Goal: Task Accomplishment & Management: Complete application form

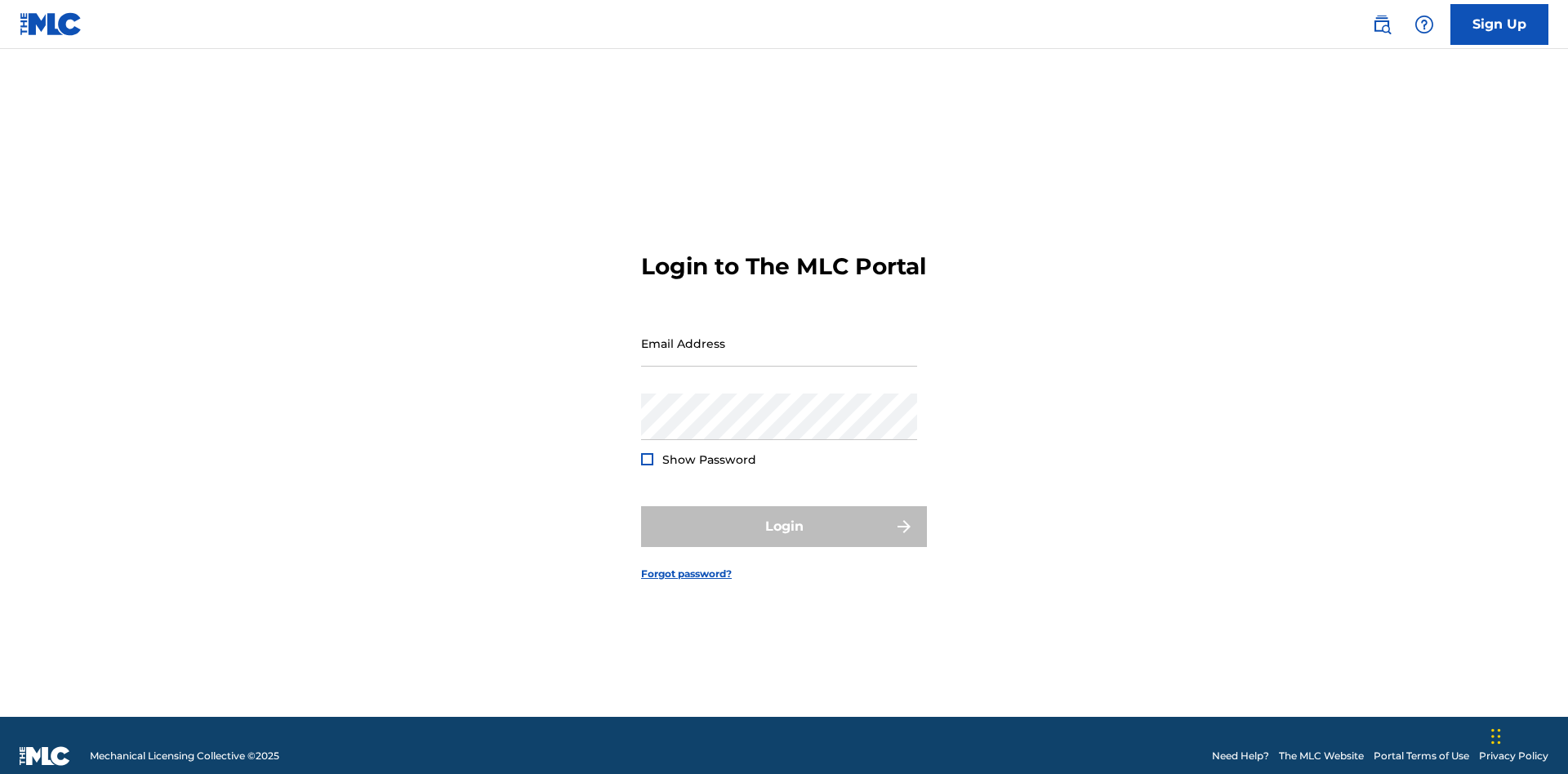
scroll to position [21, 0]
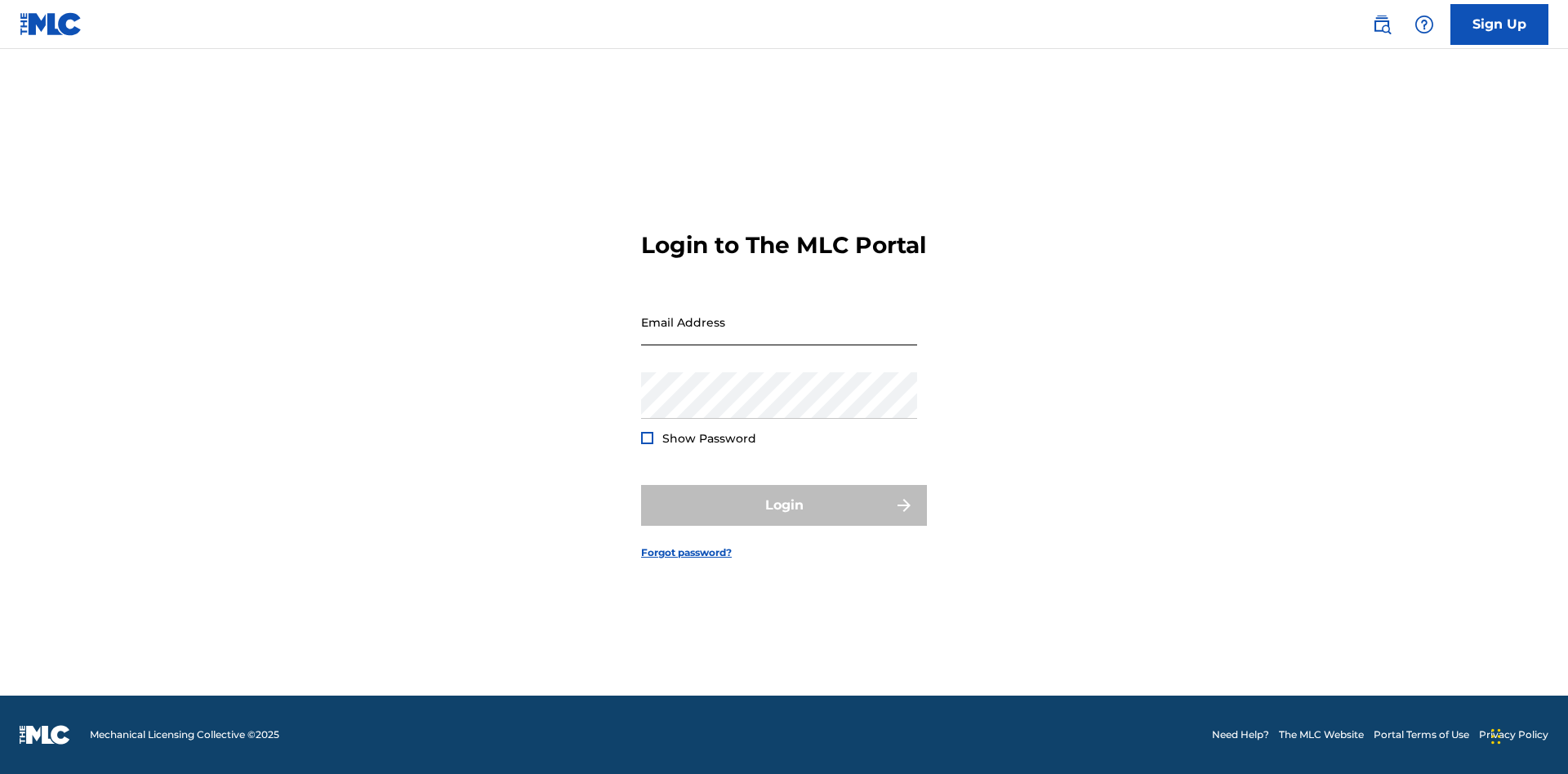
click at [779, 335] on input "Email Address" at bounding box center [779, 322] width 276 height 46
type input "[EMAIL_ADDRESS][DOMAIN_NAME]"
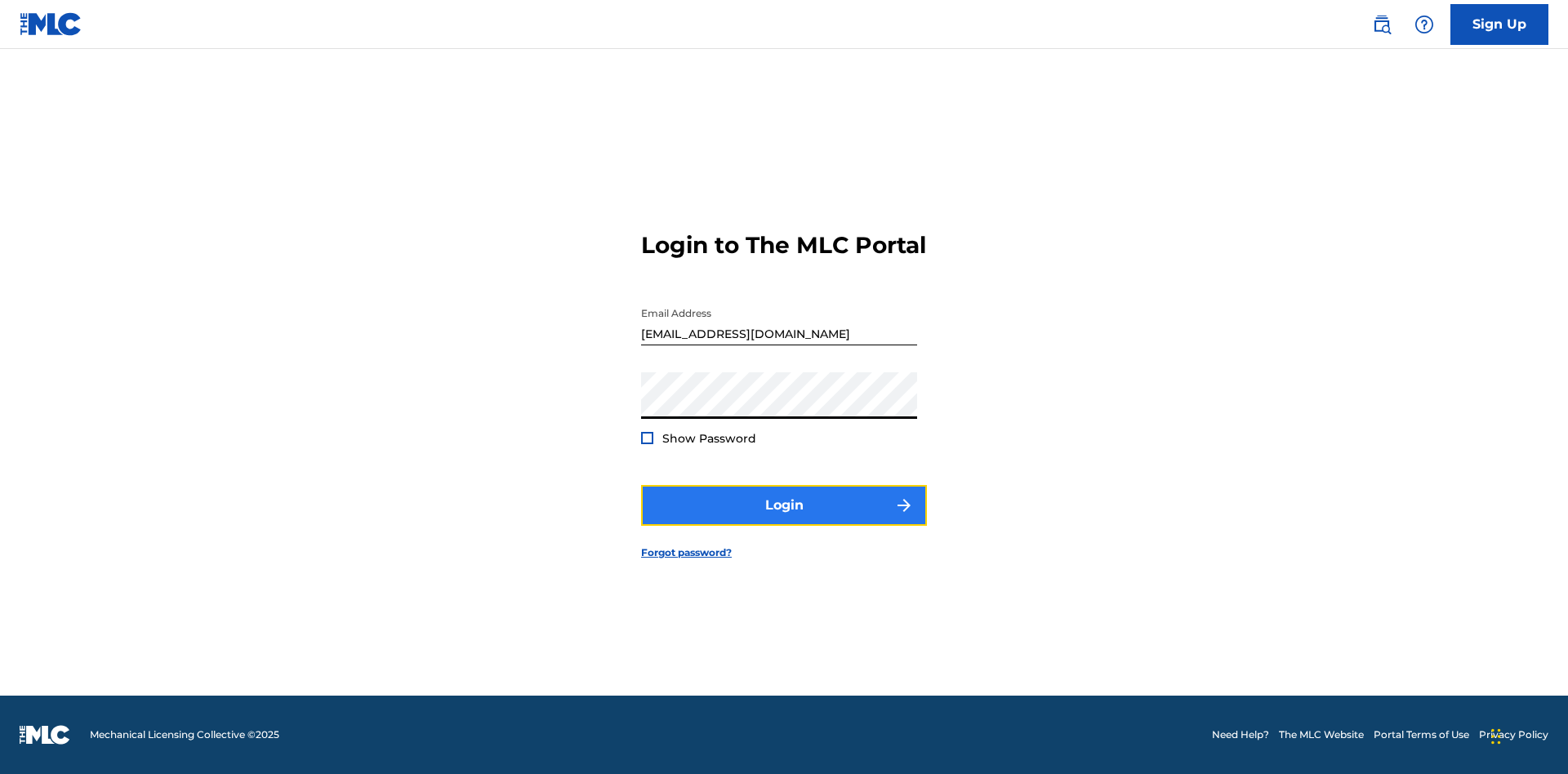
click at [784, 519] on button "Login" at bounding box center [784, 506] width 286 height 41
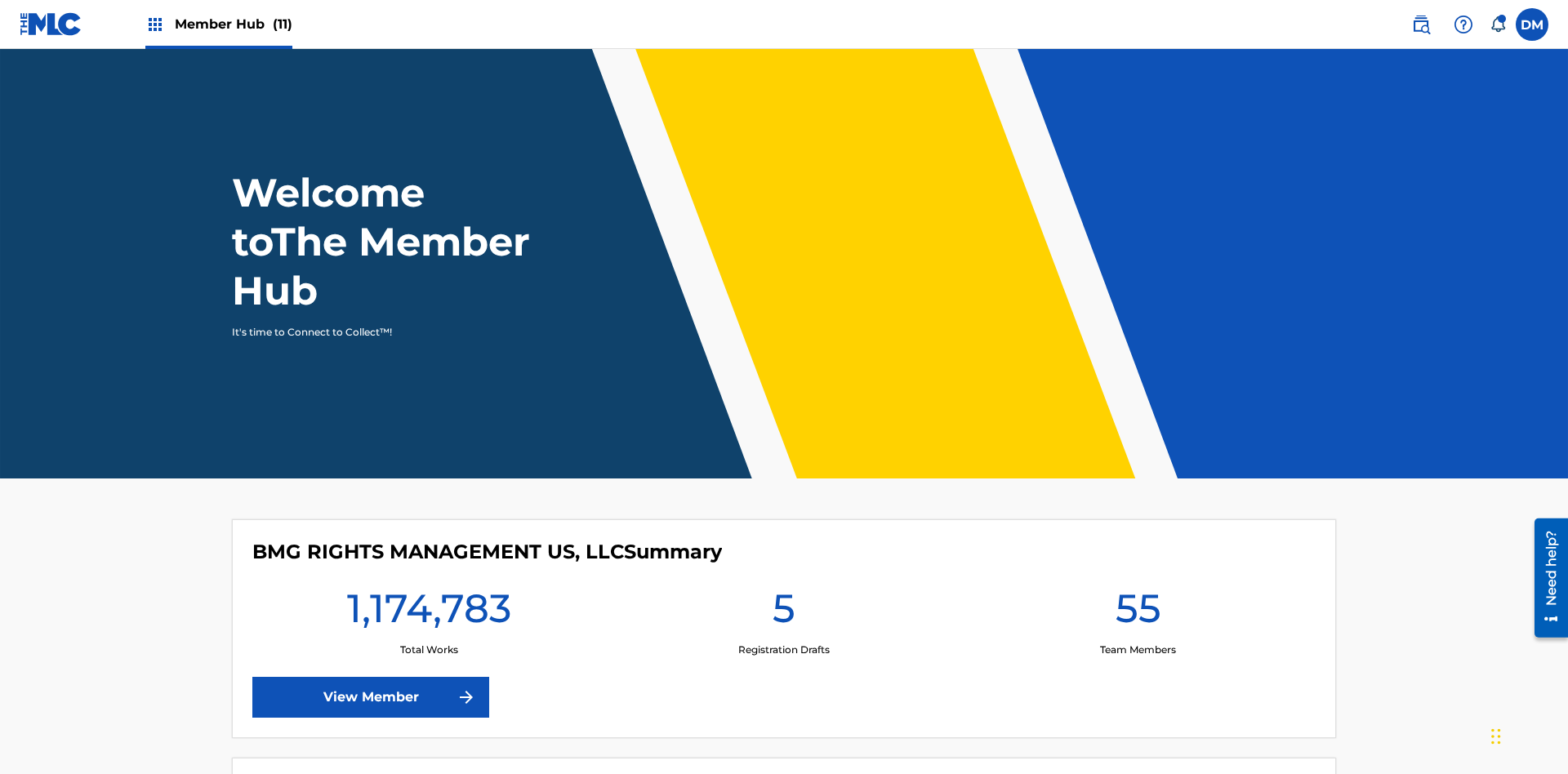
click at [233, 23] on span "Member Hub (11)" at bounding box center [233, 23] width 117 height 18
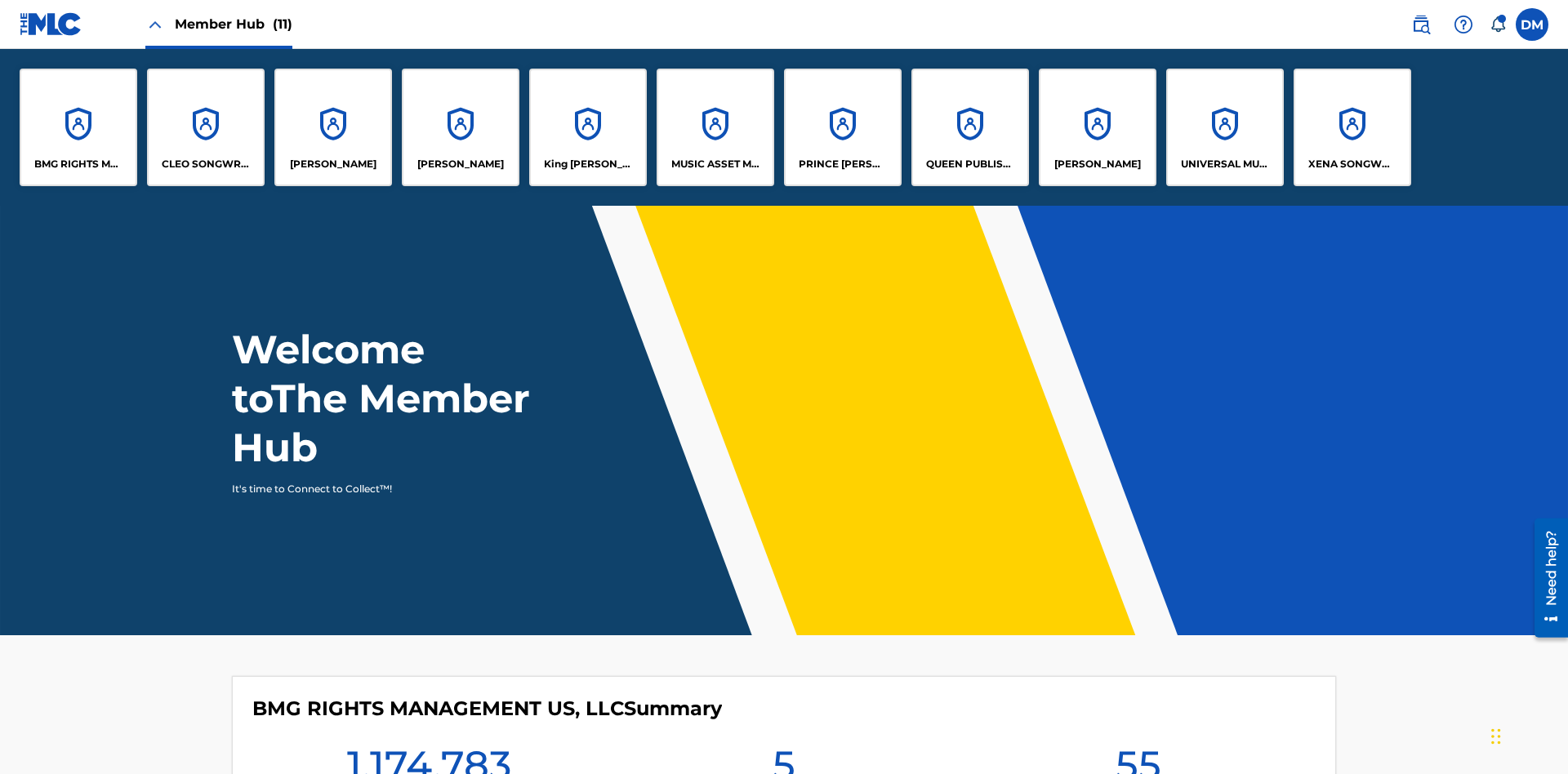
scroll to position [59, 0]
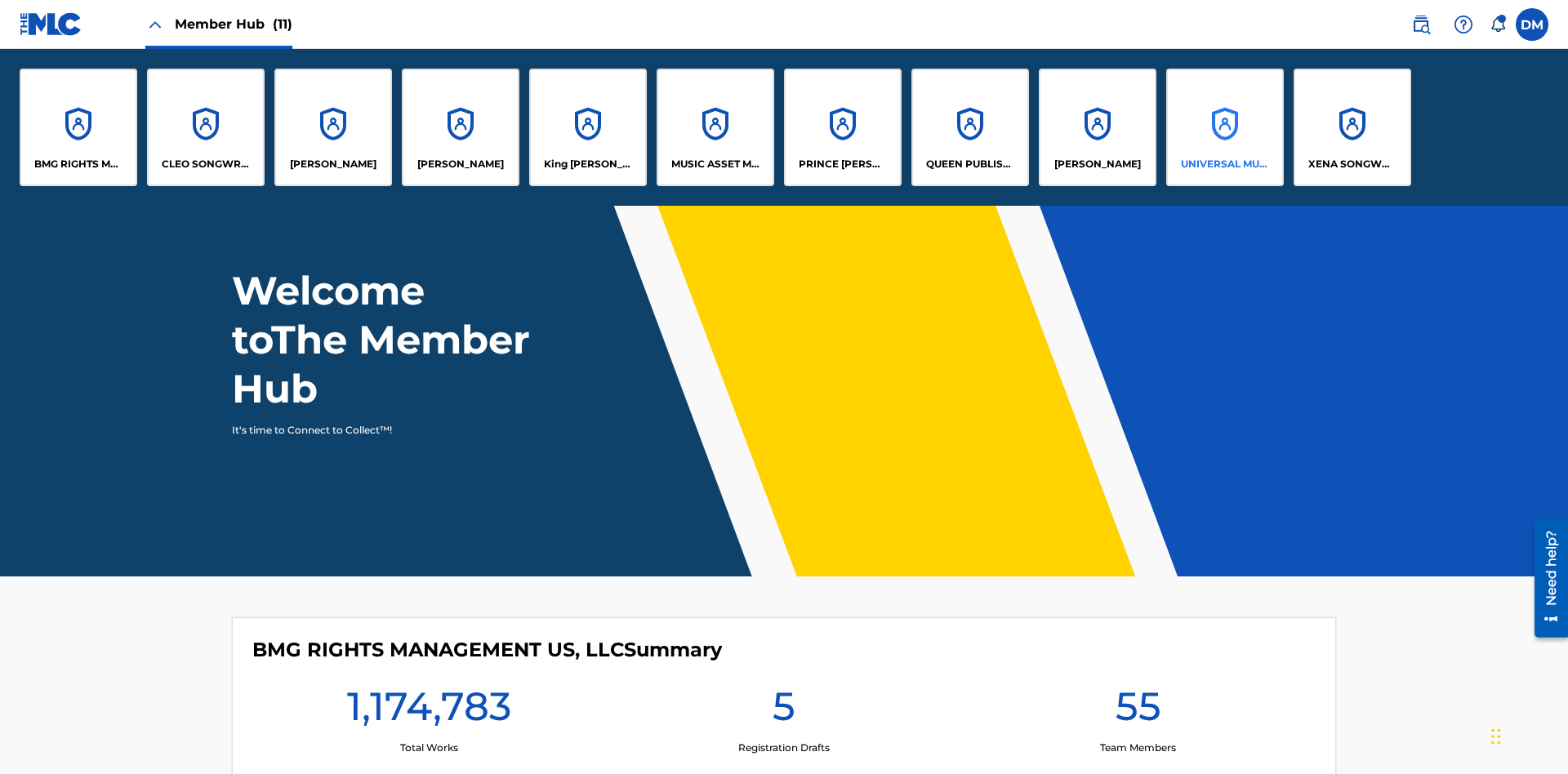
click at [1224, 164] on p "UNIVERSAL MUSIC PUB GROUP" at bounding box center [1226, 164] width 89 height 15
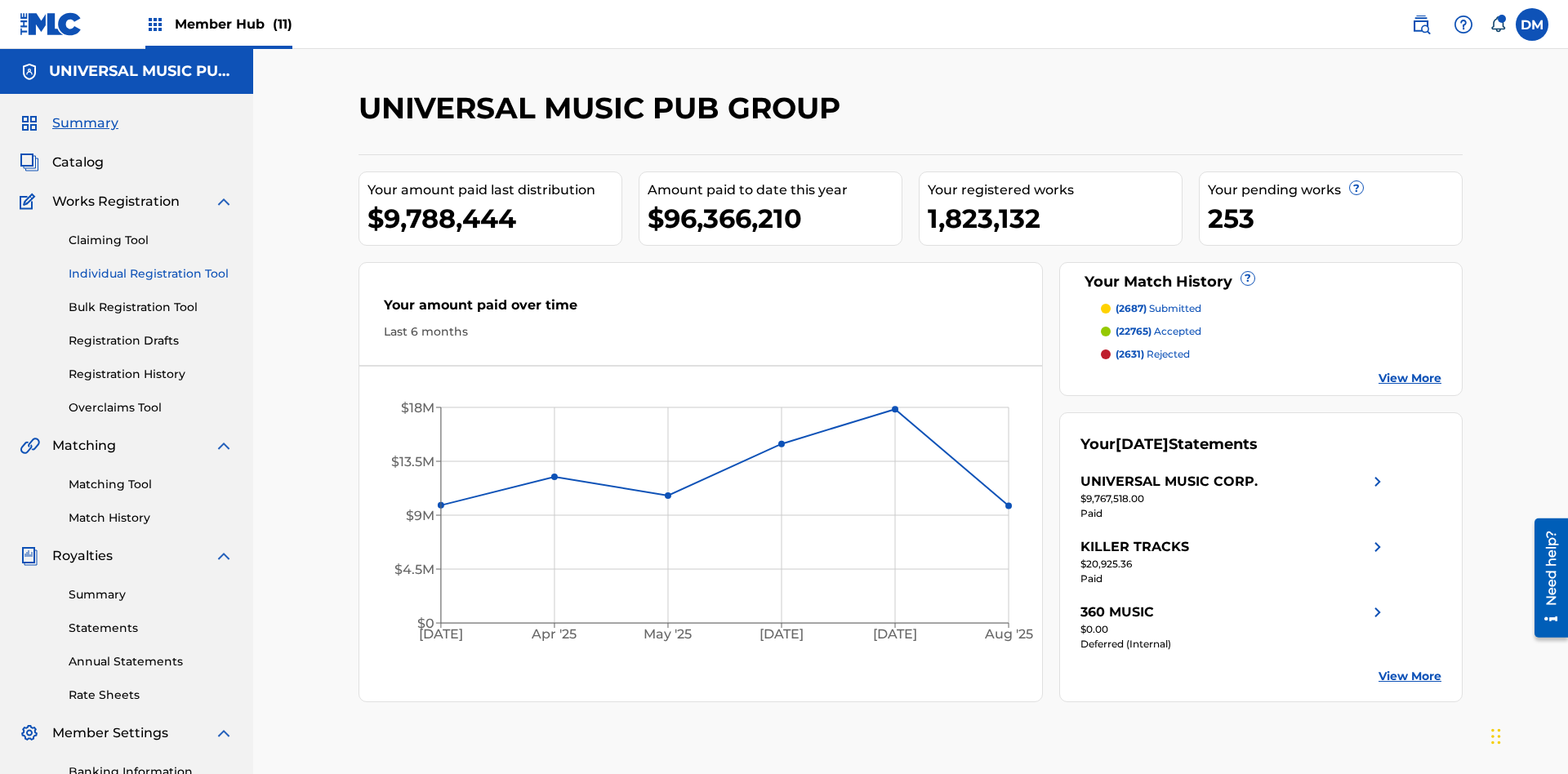
click at [151, 265] on link "Individual Registration Tool" at bounding box center [151, 274] width 165 height 17
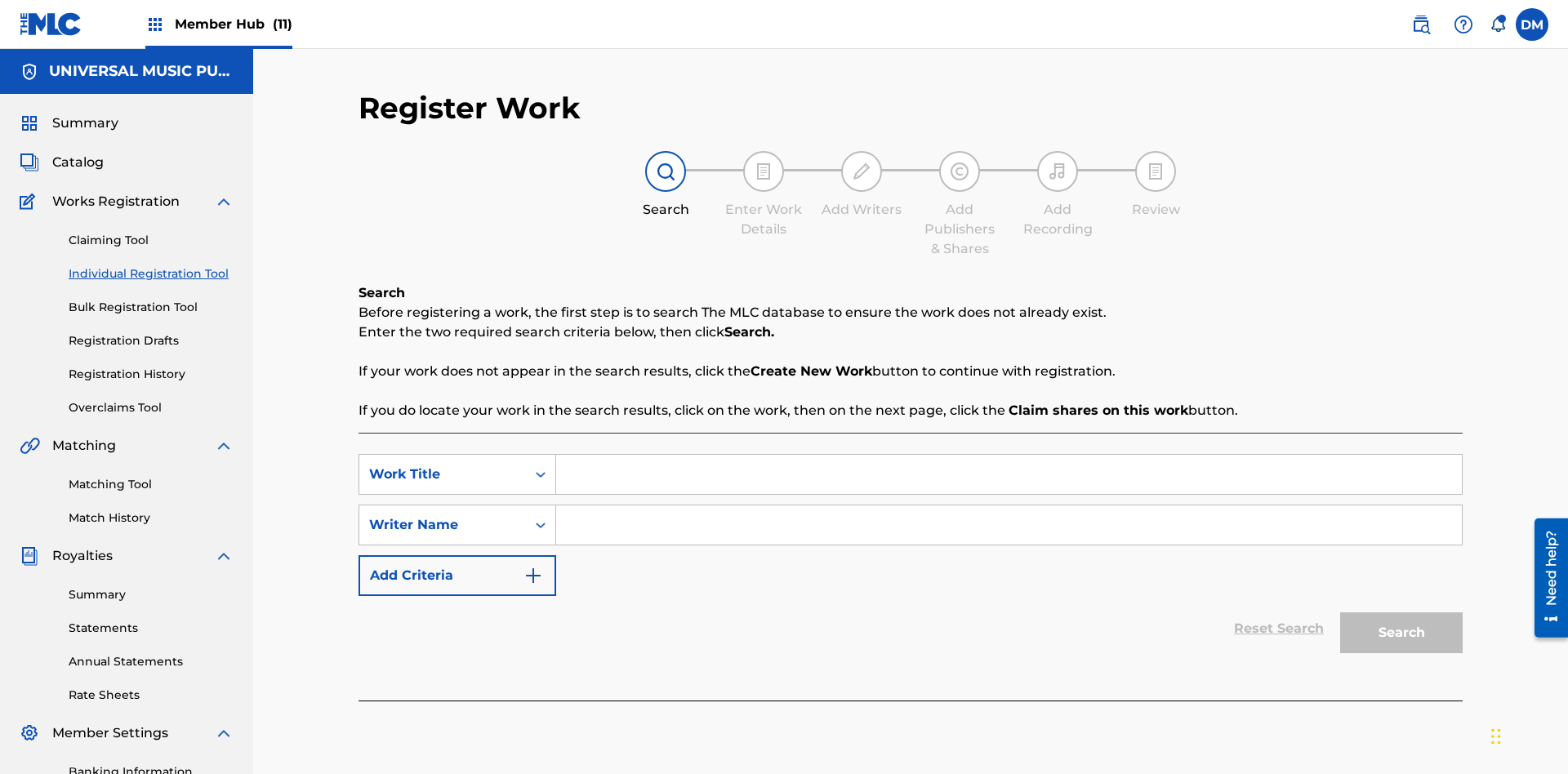
click at [1009, 454] on input "Search Form" at bounding box center [1009, 474] width 906 height 39
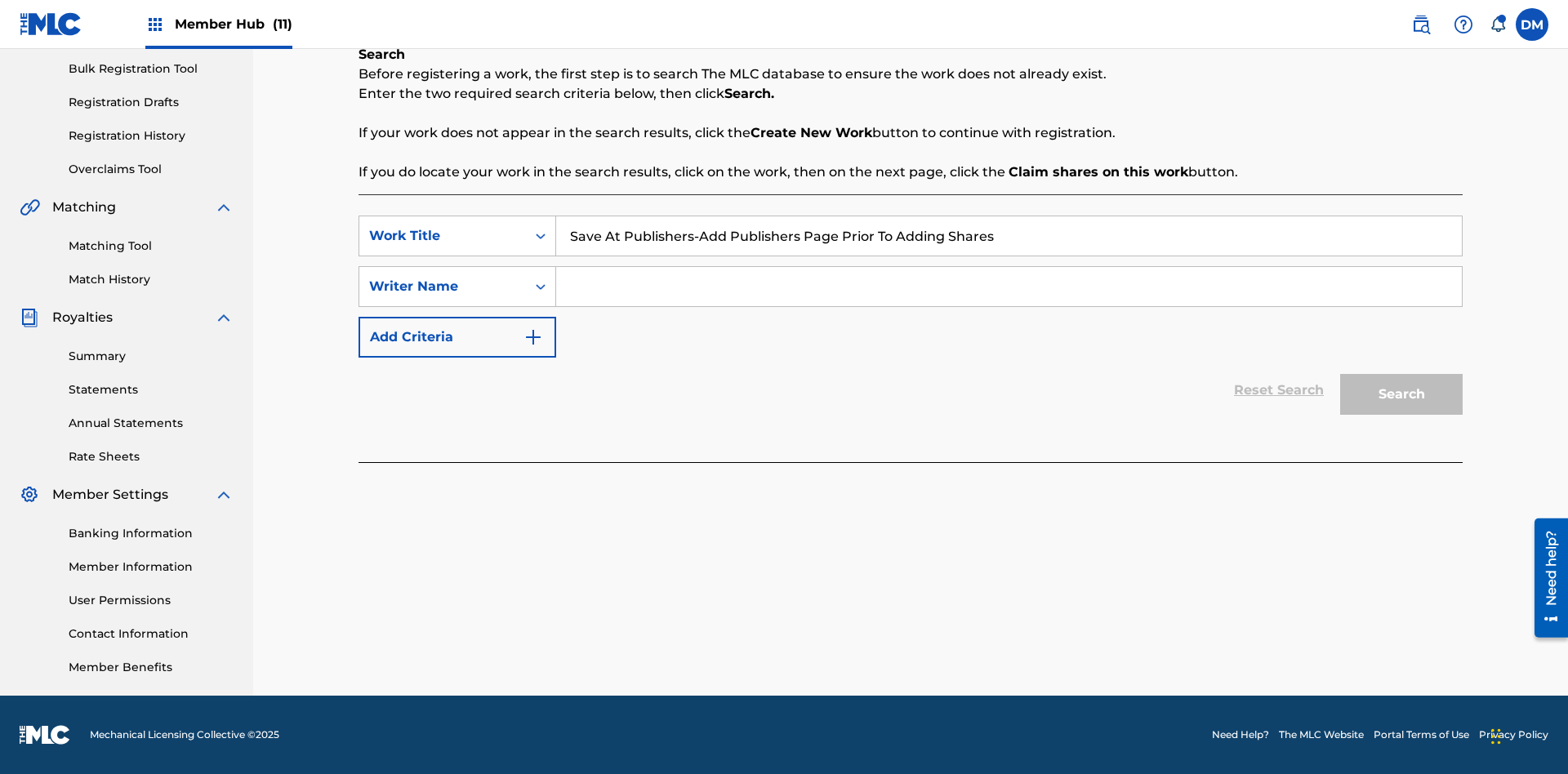
type input "Save At Publishers-Add Publishers Page Prior To Adding Shares"
click at [1009, 287] on input "Search Form" at bounding box center [1009, 287] width 906 height 39
type input "QWERTYUIOP"
click at [1401, 394] on button "Search" at bounding box center [1401, 394] width 122 height 41
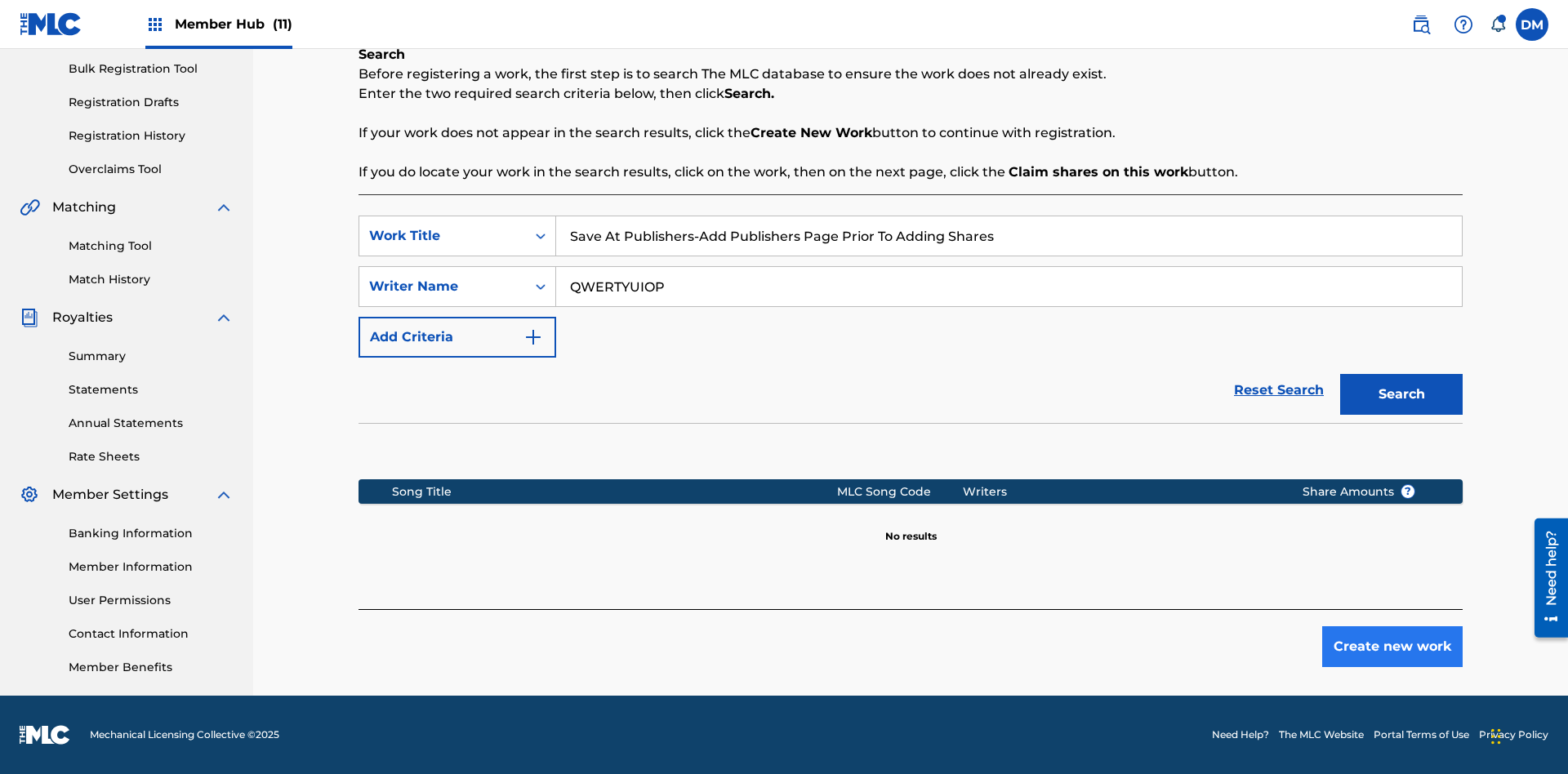
click at [1393, 646] on button "Create new work" at bounding box center [1392, 646] width 141 height 41
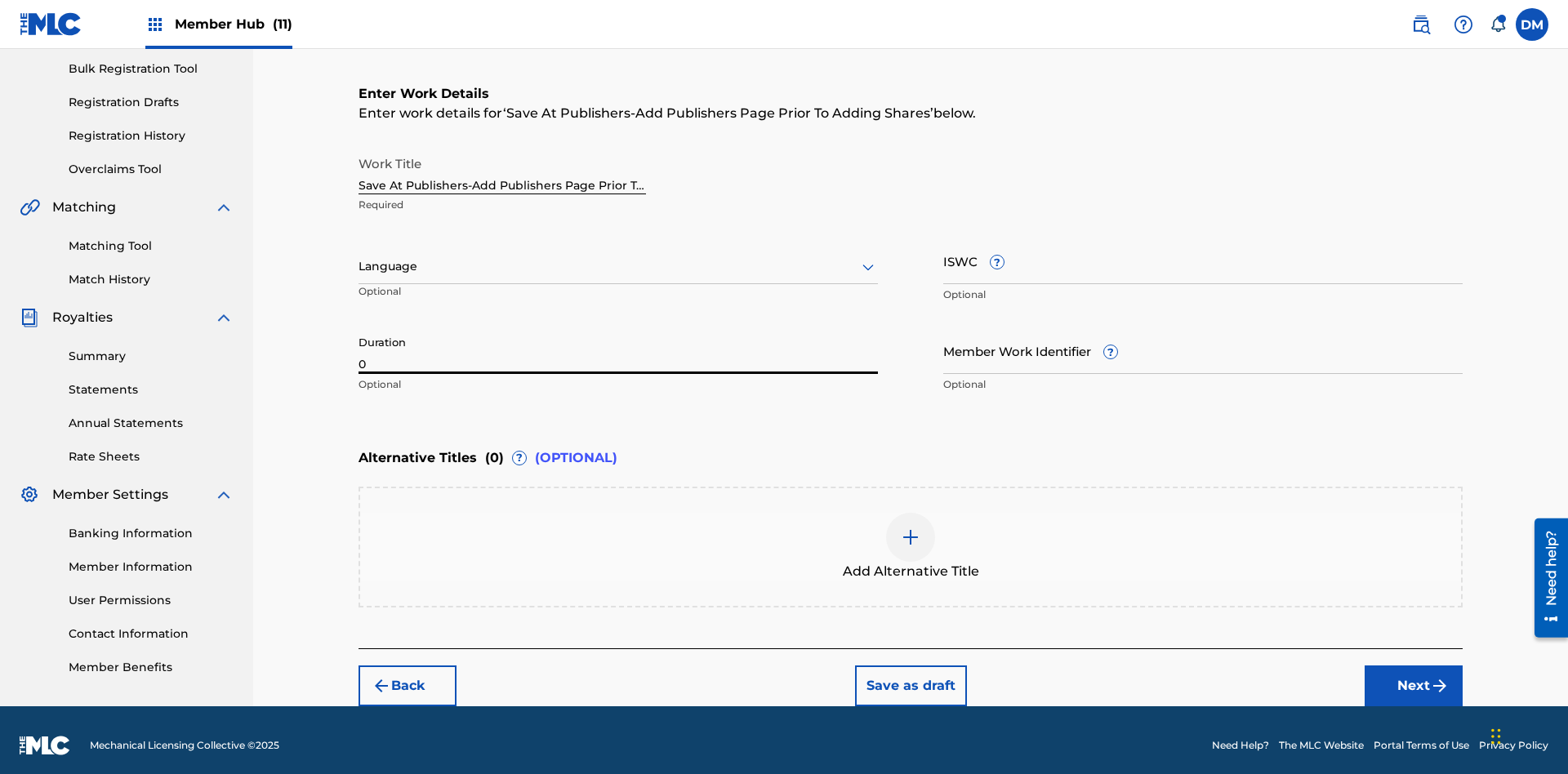
click at [618, 340] on input "0" at bounding box center [618, 351] width 519 height 46
type input "00:00"
click at [868, 257] on icon at bounding box center [868, 266] width 19 height 19
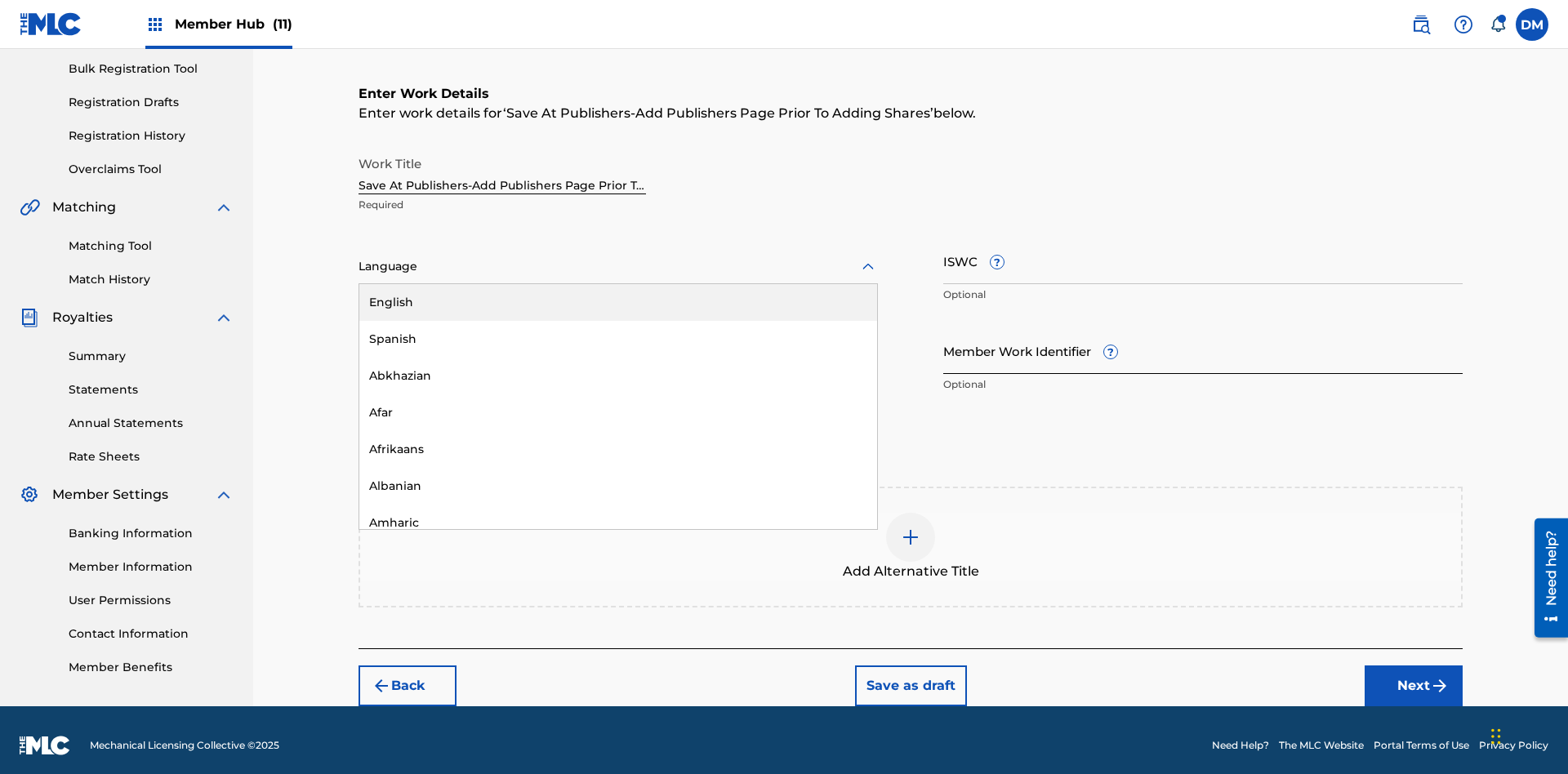
click at [618, 402] on div "Afar" at bounding box center [618, 413] width 517 height 37
click at [1203, 340] on input "Member Work Identifier ?" at bounding box center [1203, 351] width 519 height 46
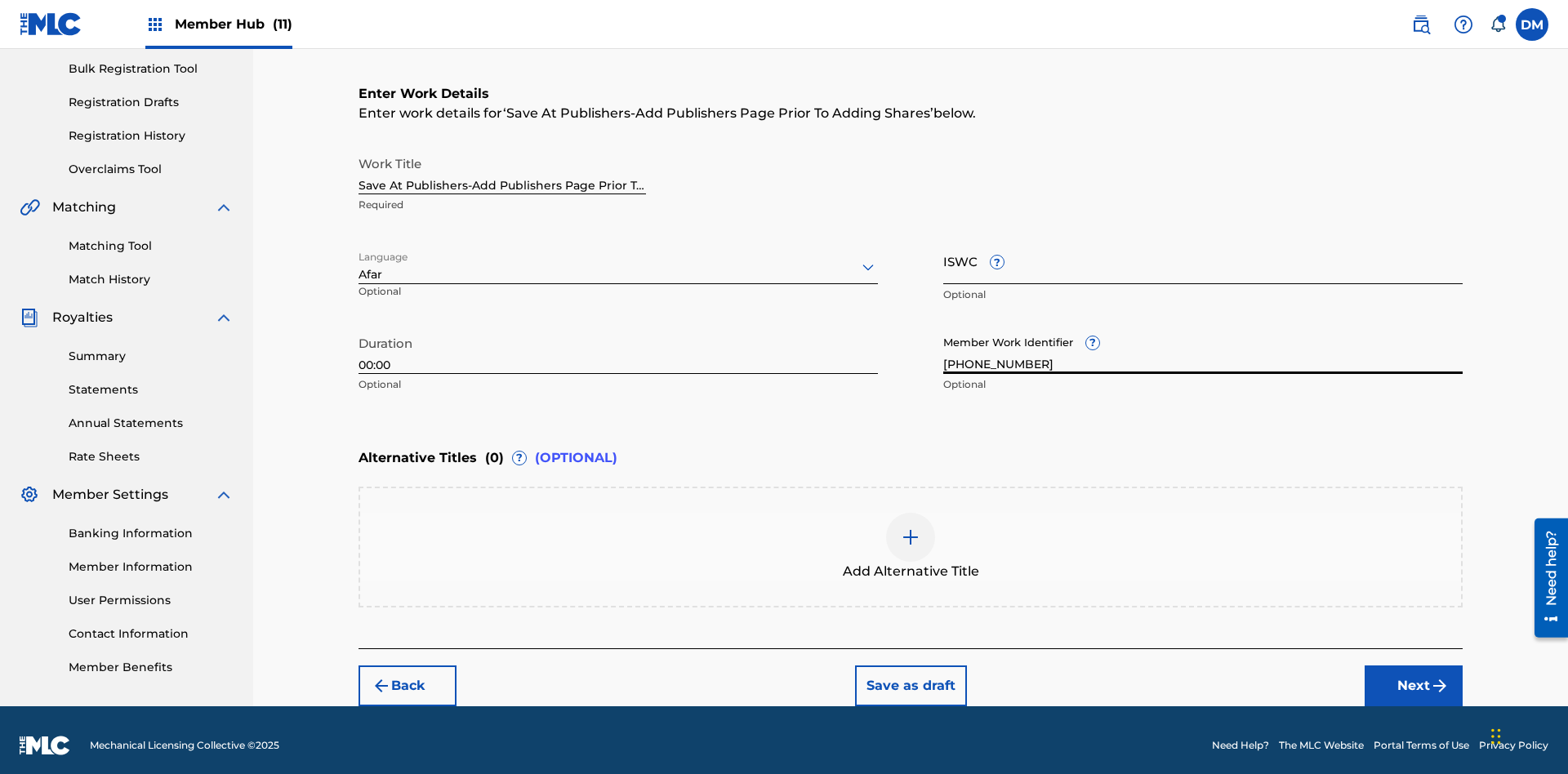
type input "[PHONE_NUMBER]"
click at [1203, 250] on input "ISWC ?" at bounding box center [1203, 261] width 519 height 46
type input "T-123.456.789-4"
click at [911, 536] on img at bounding box center [911, 537] width 19 height 19
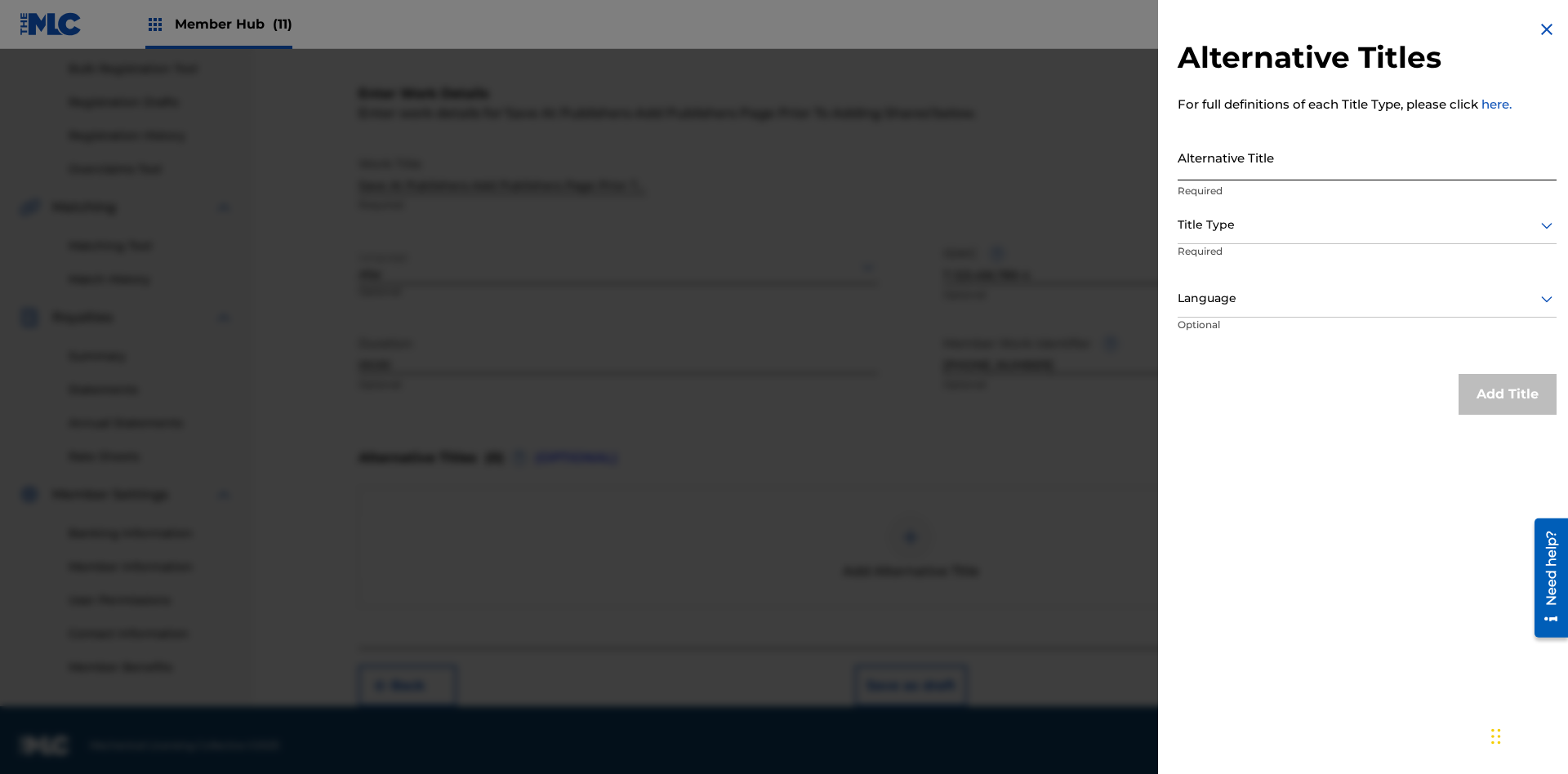
click at [1367, 157] on input "Alternative Title" at bounding box center [1366, 157] width 379 height 46
type input "Alt Title"
click at [1367, 225] on div at bounding box center [1366, 225] width 379 height 20
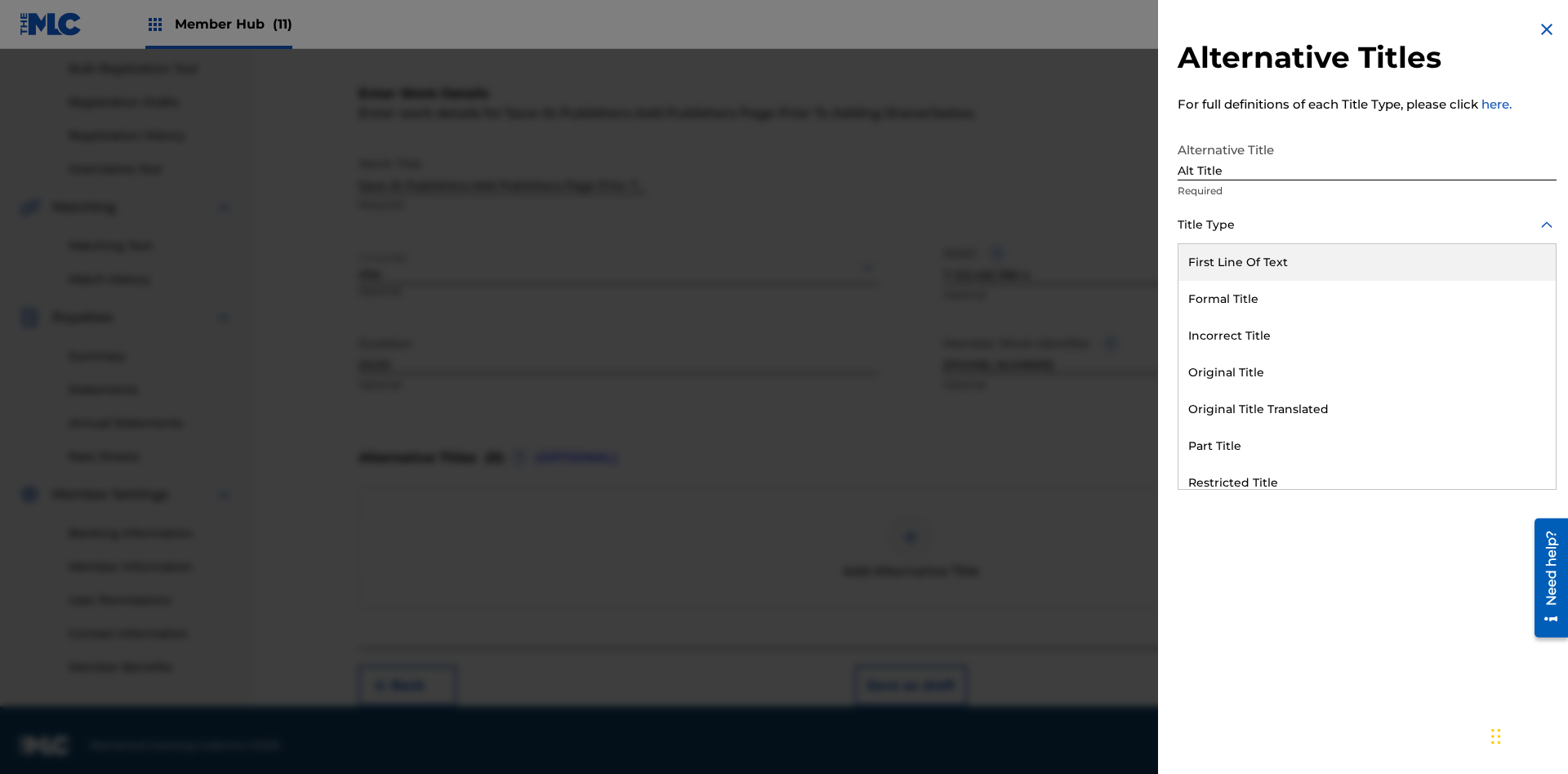
click at [1367, 372] on div "Original Title" at bounding box center [1366, 373] width 377 height 37
click at [1367, 298] on div at bounding box center [1366, 297] width 379 height 20
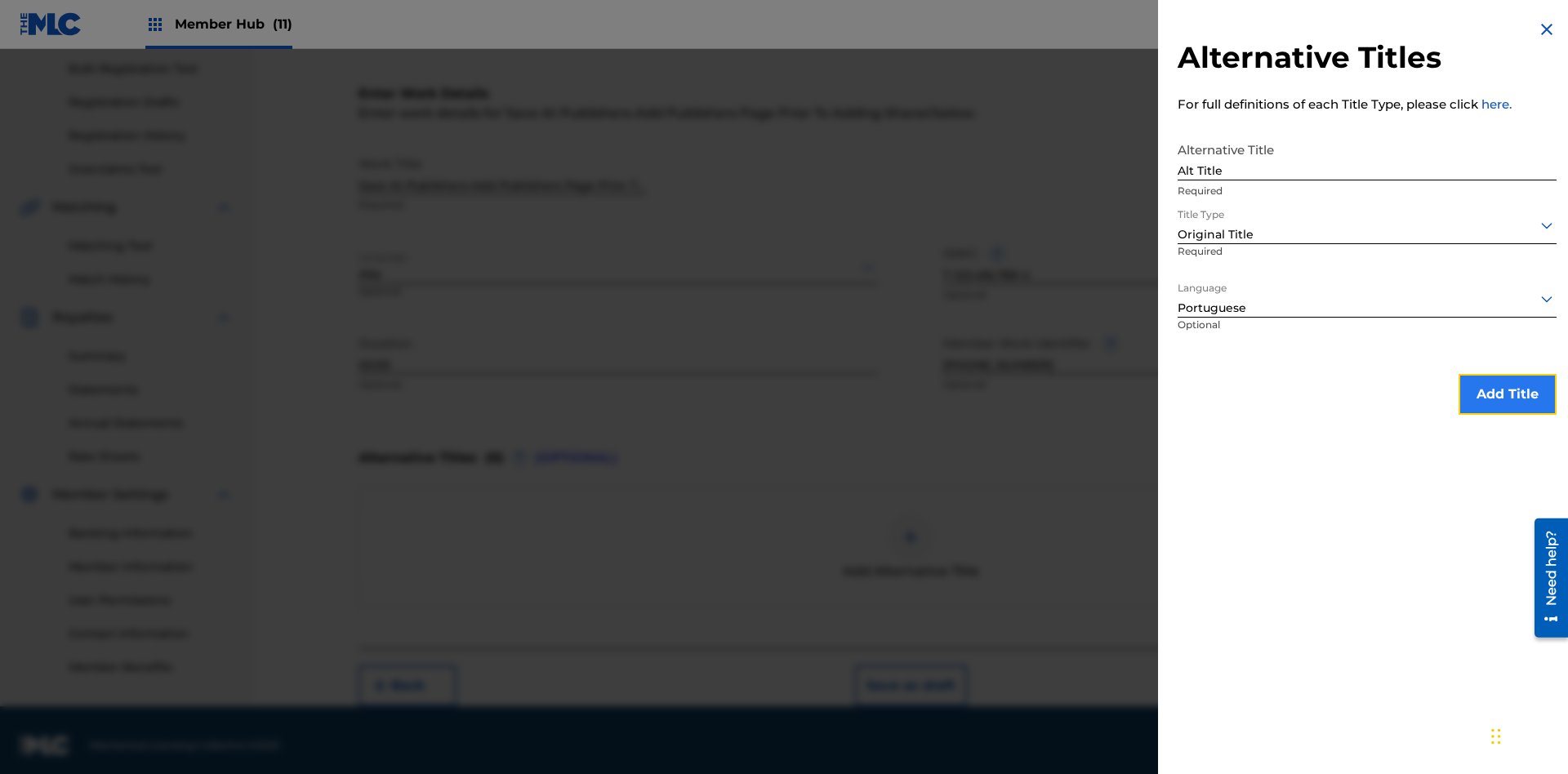
click at [1508, 393] on button "Add Title" at bounding box center [1507, 394] width 98 height 41
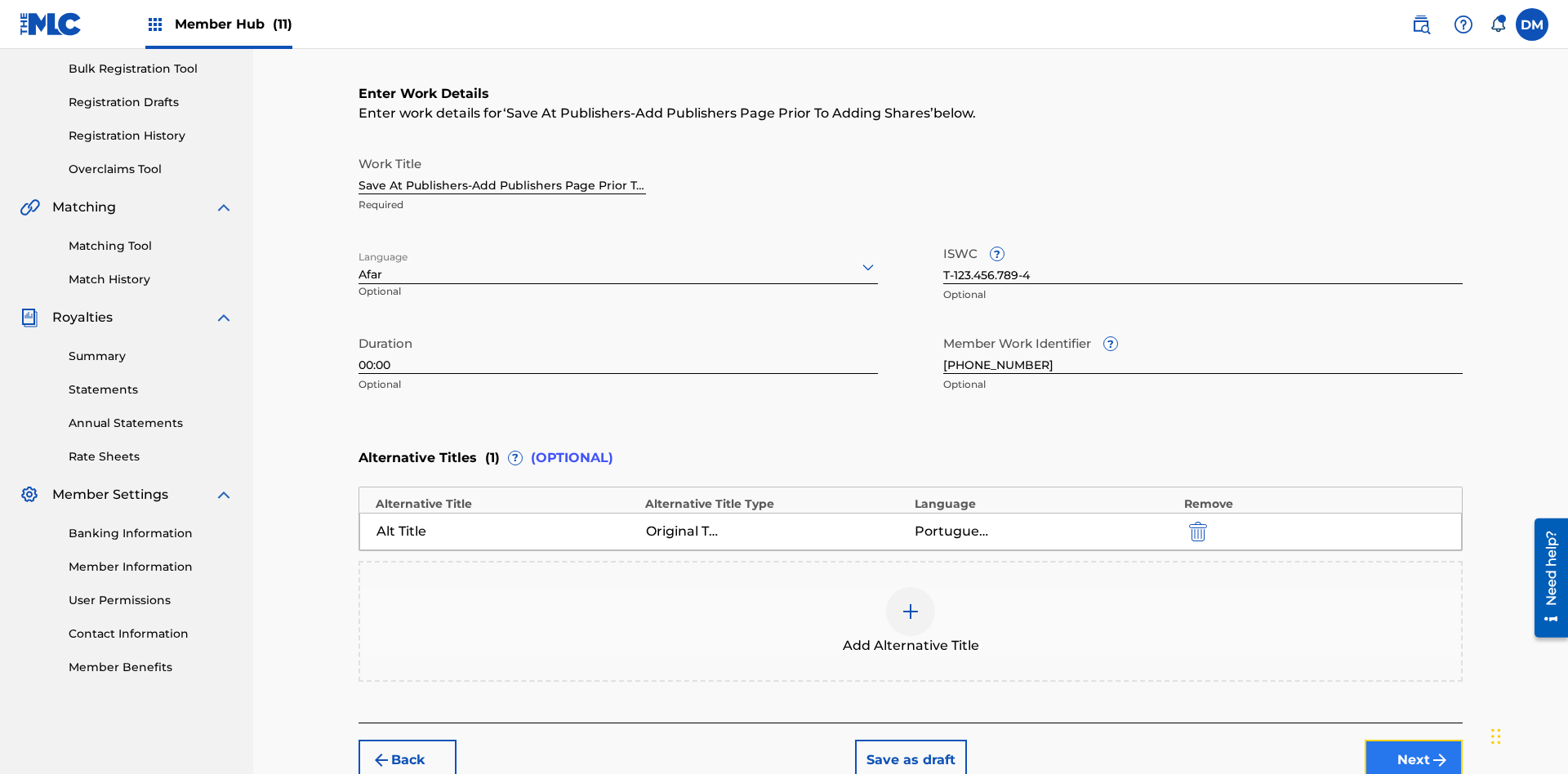
click at [1414, 740] on button "Next" at bounding box center [1413, 760] width 98 height 41
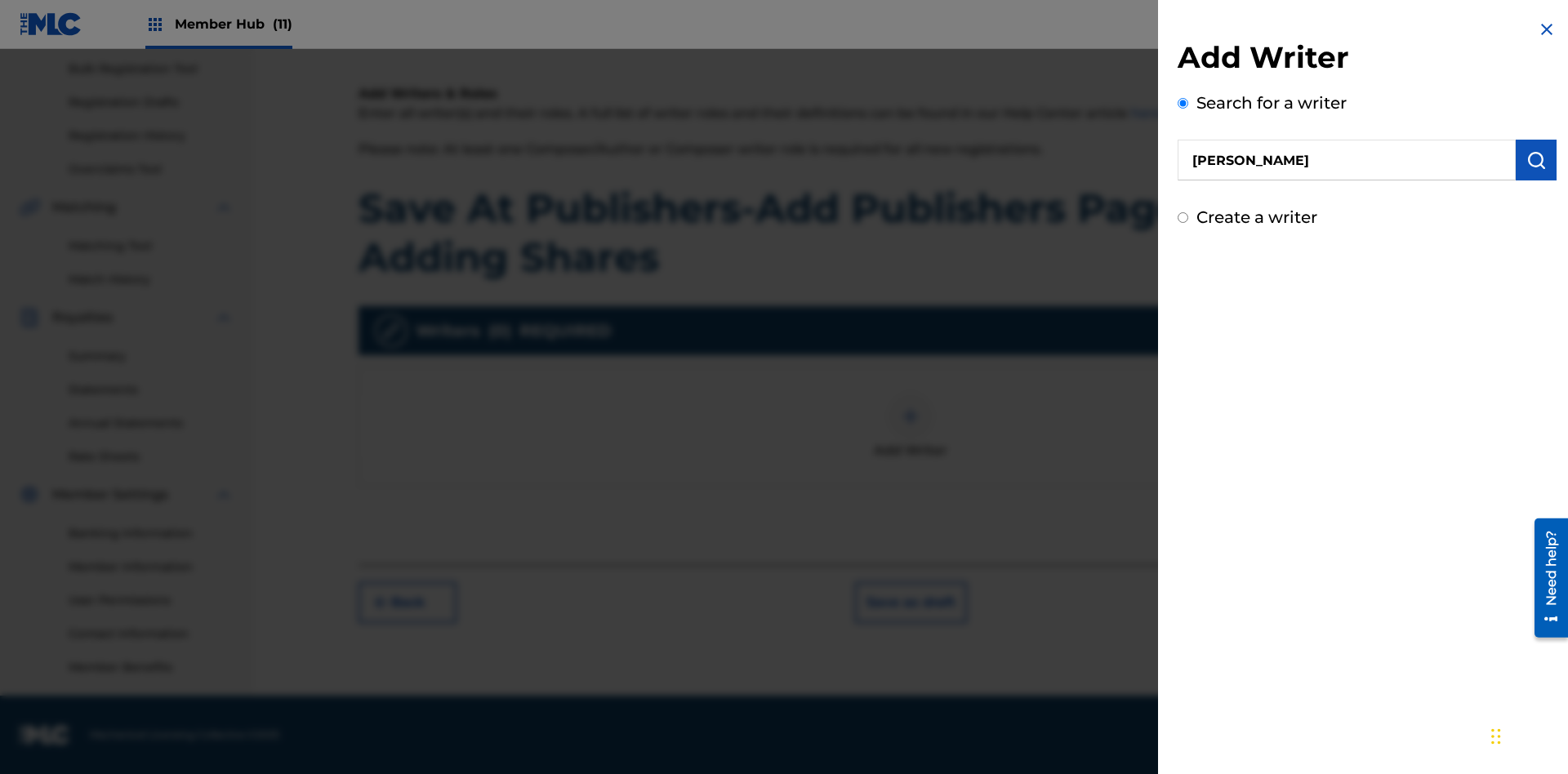
type input "[PERSON_NAME]"
click at [1536, 160] on img "submit" at bounding box center [1536, 160] width 19 height 19
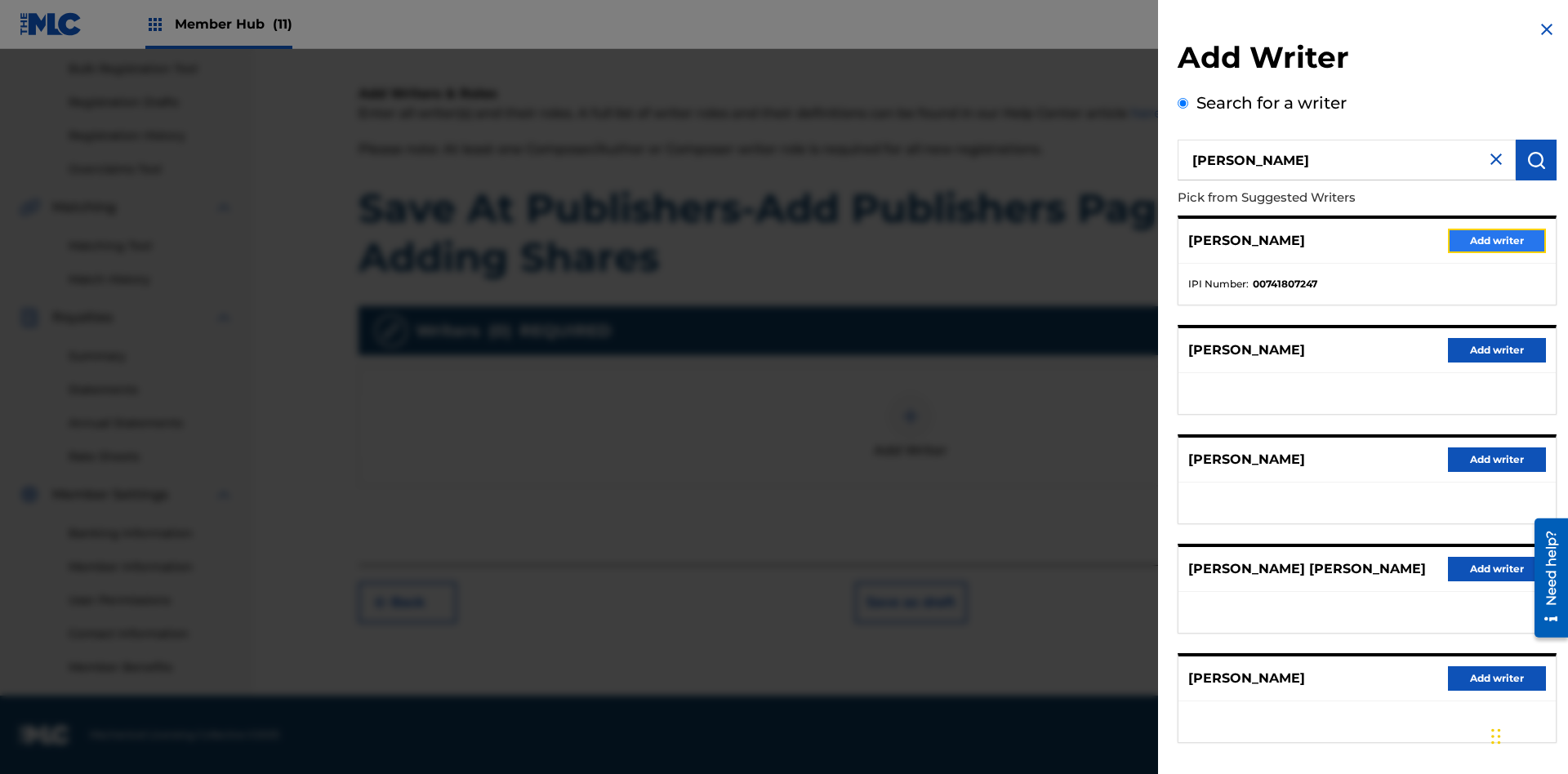
click at [1497, 240] on button "Add writer" at bounding box center [1496, 240] width 98 height 24
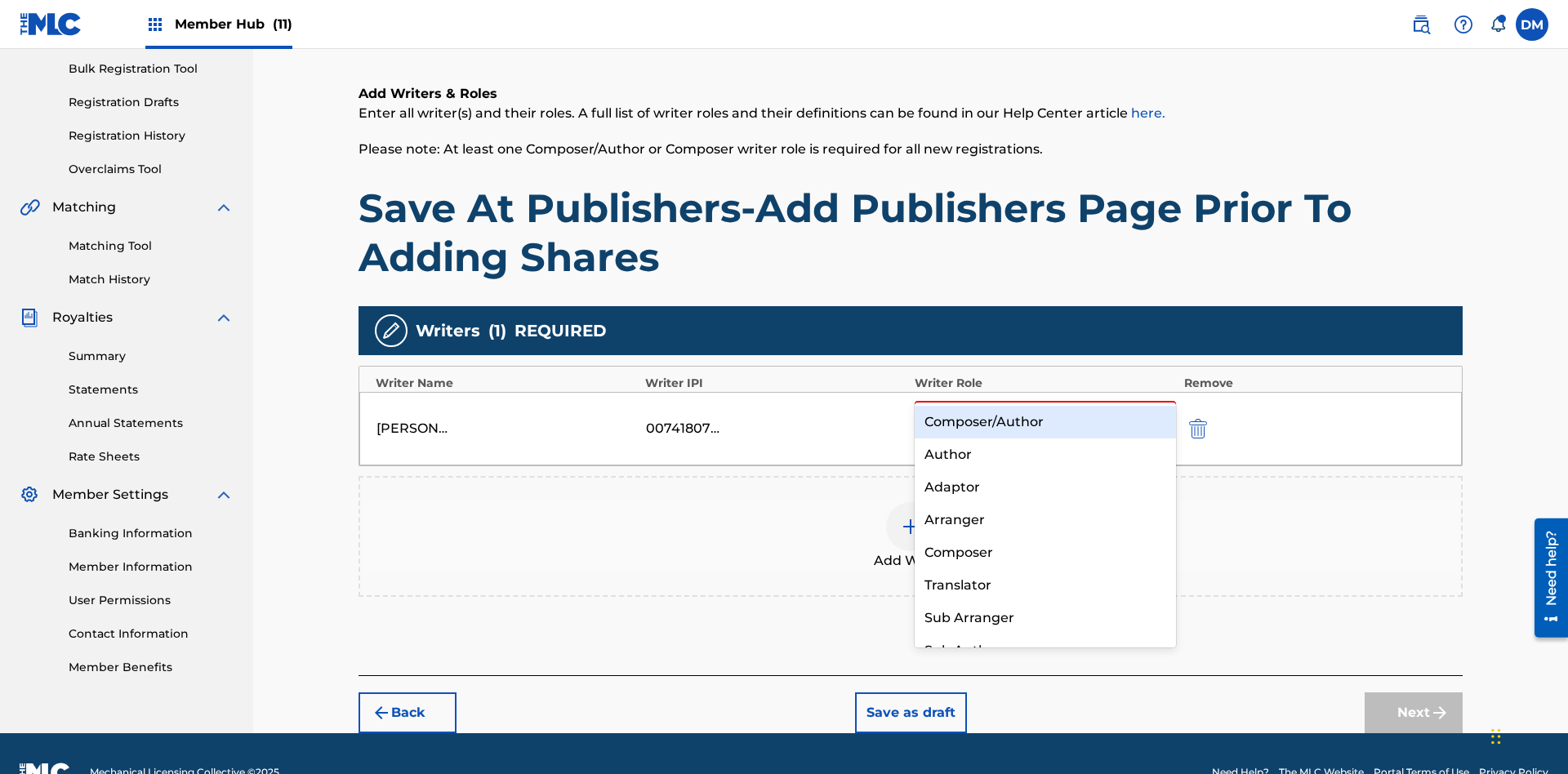
click at [1045, 552] on div "Composer" at bounding box center [1046, 553] width 262 height 33
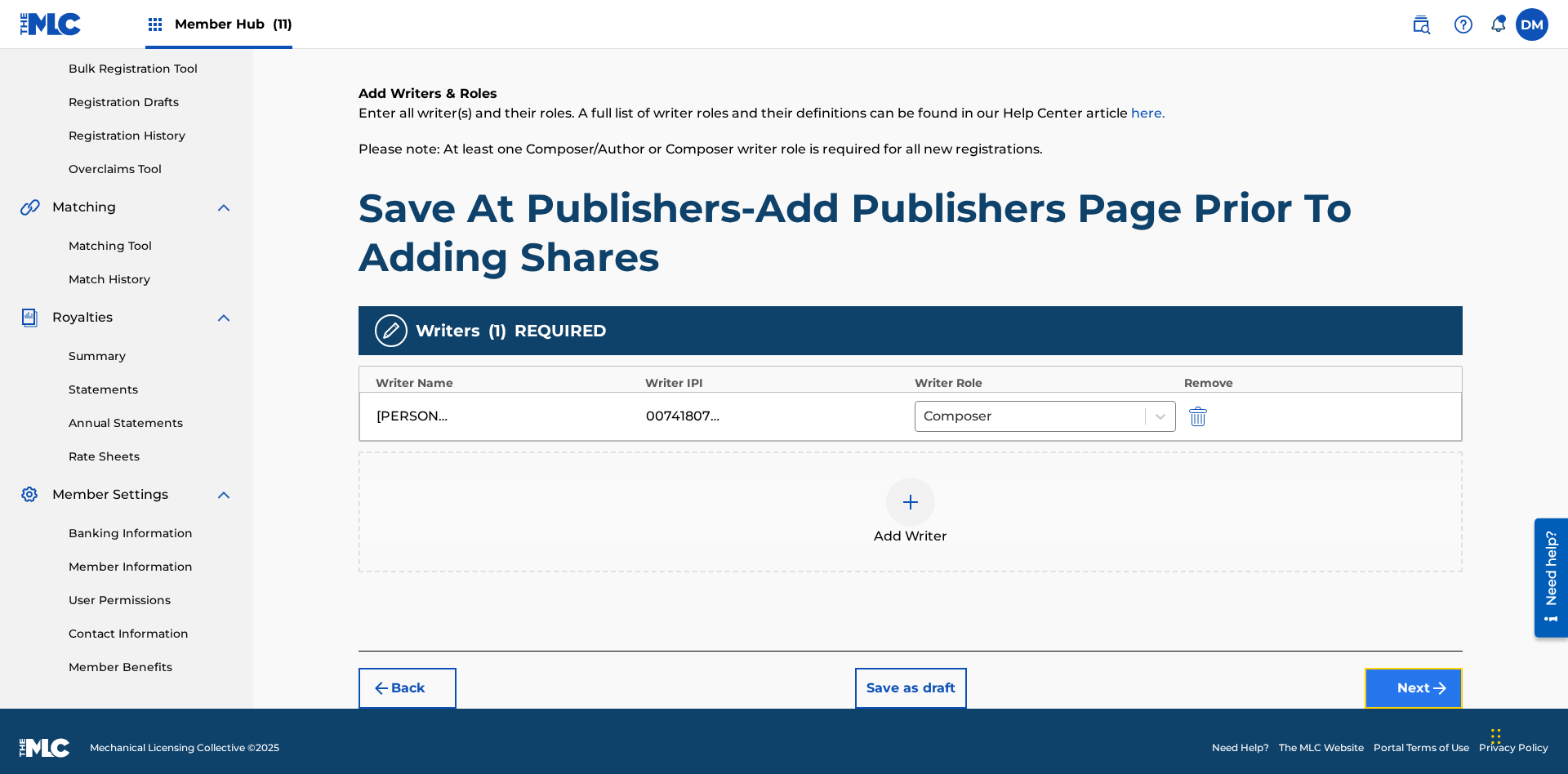
click at [1414, 675] on button "Next" at bounding box center [1413, 688] width 98 height 41
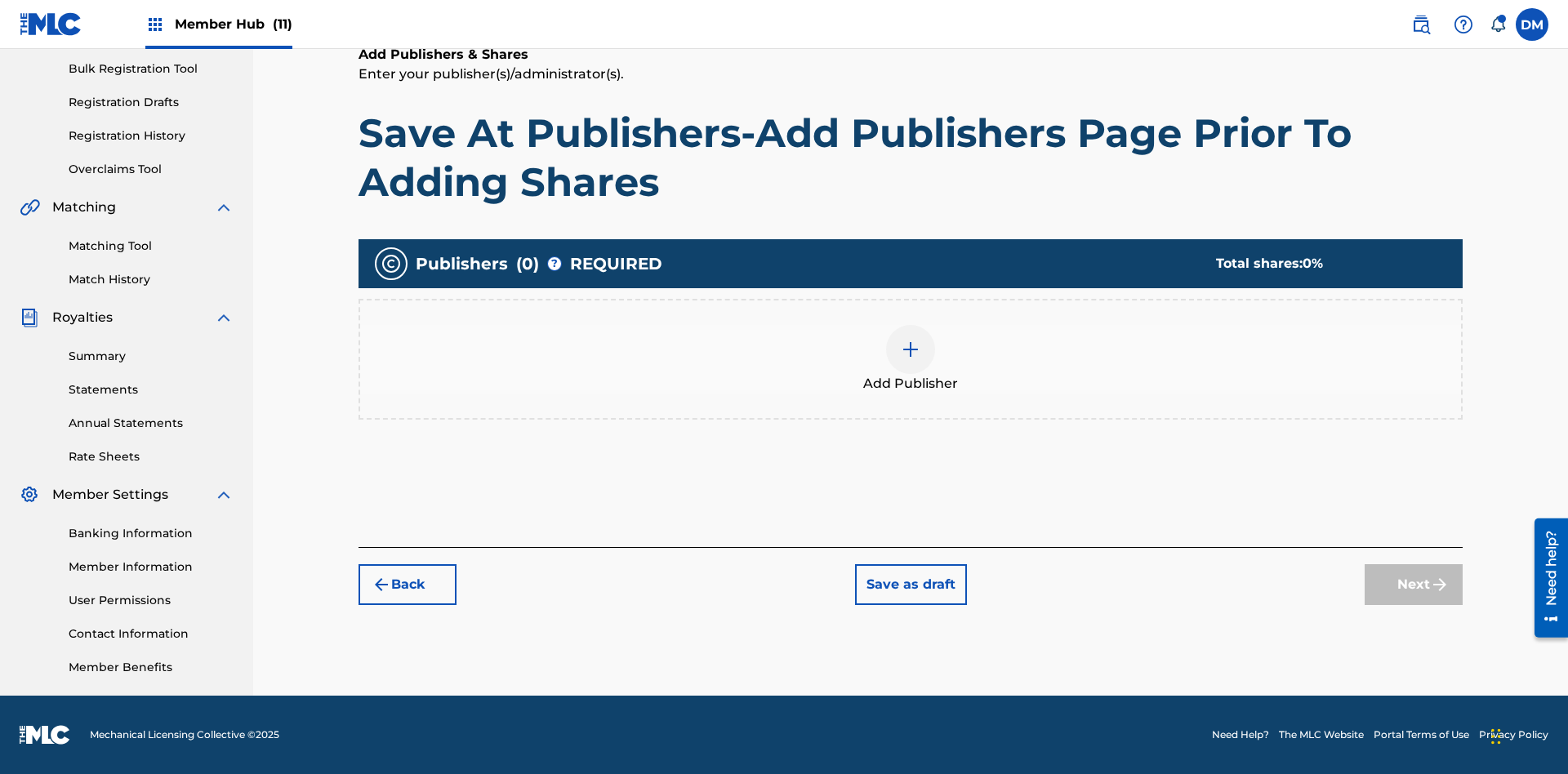
click at [911, 349] on img at bounding box center [911, 350] width 19 height 19
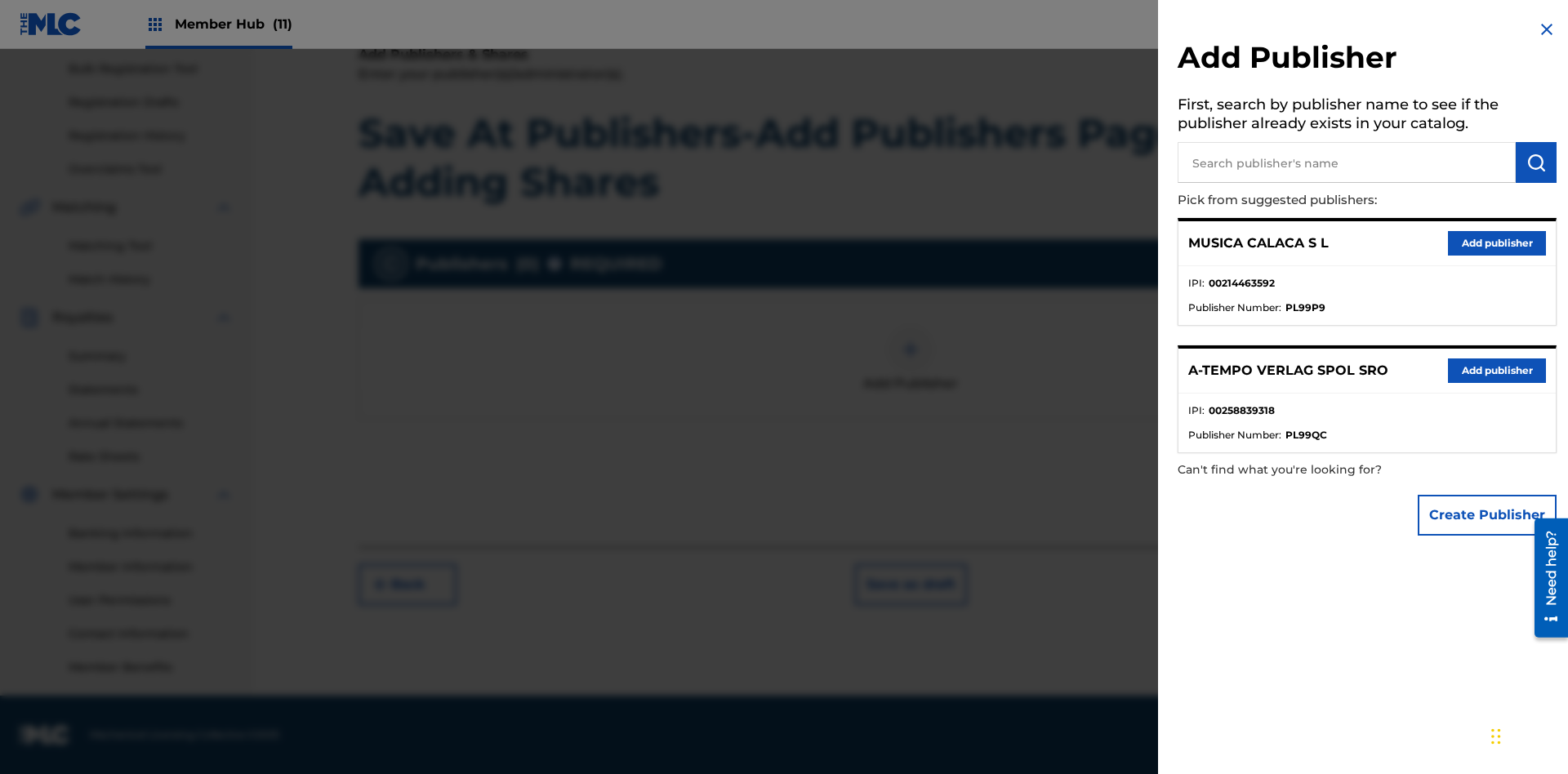
click at [1347, 163] on input "text" at bounding box center [1346, 163] width 338 height 41
type input "Test2025.09.23.04.43.35"
click at [1536, 163] on img "submit" at bounding box center [1536, 163] width 19 height 19
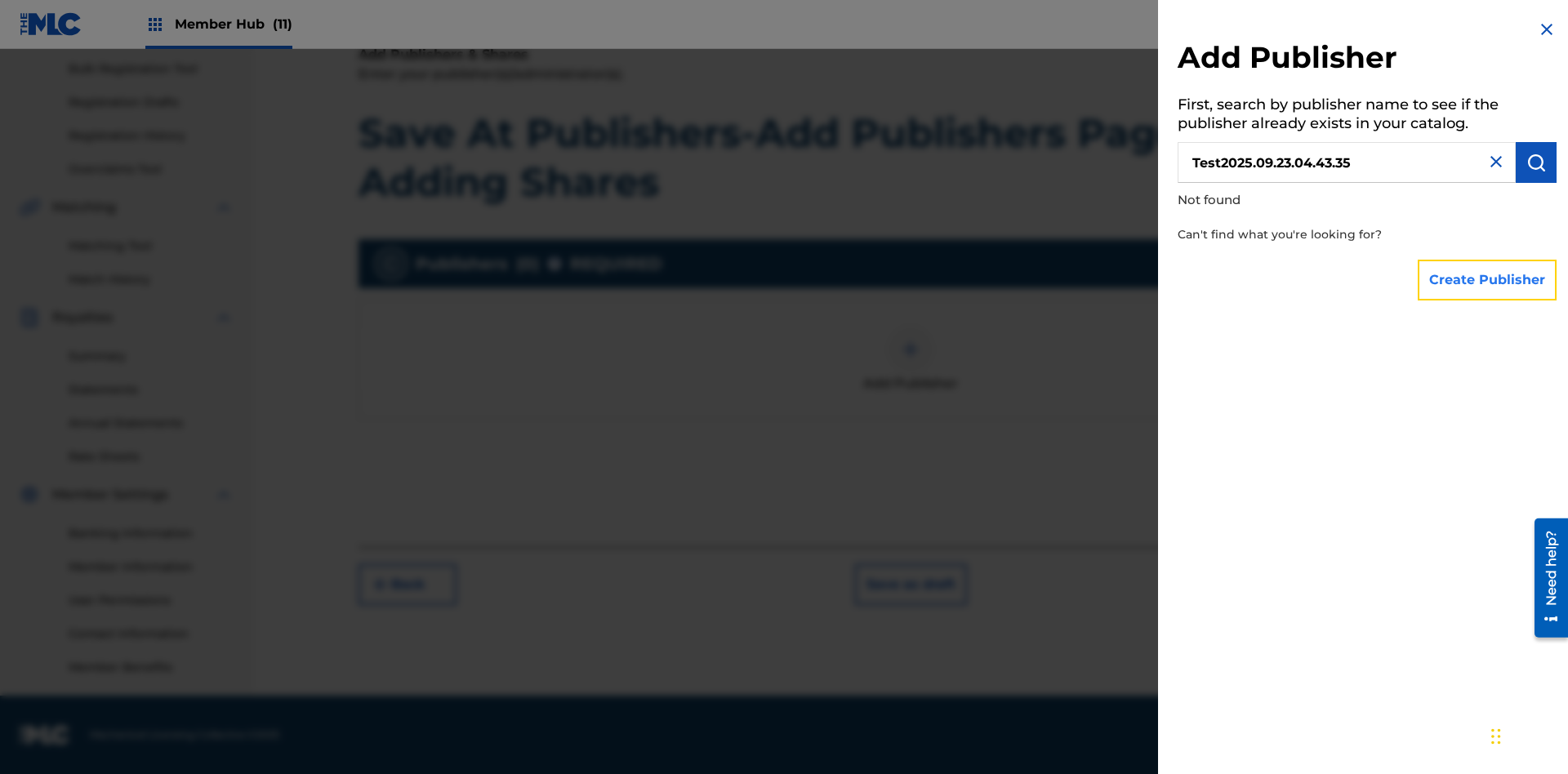
click at [1489, 279] on button "Create Publisher" at bounding box center [1487, 280] width 139 height 41
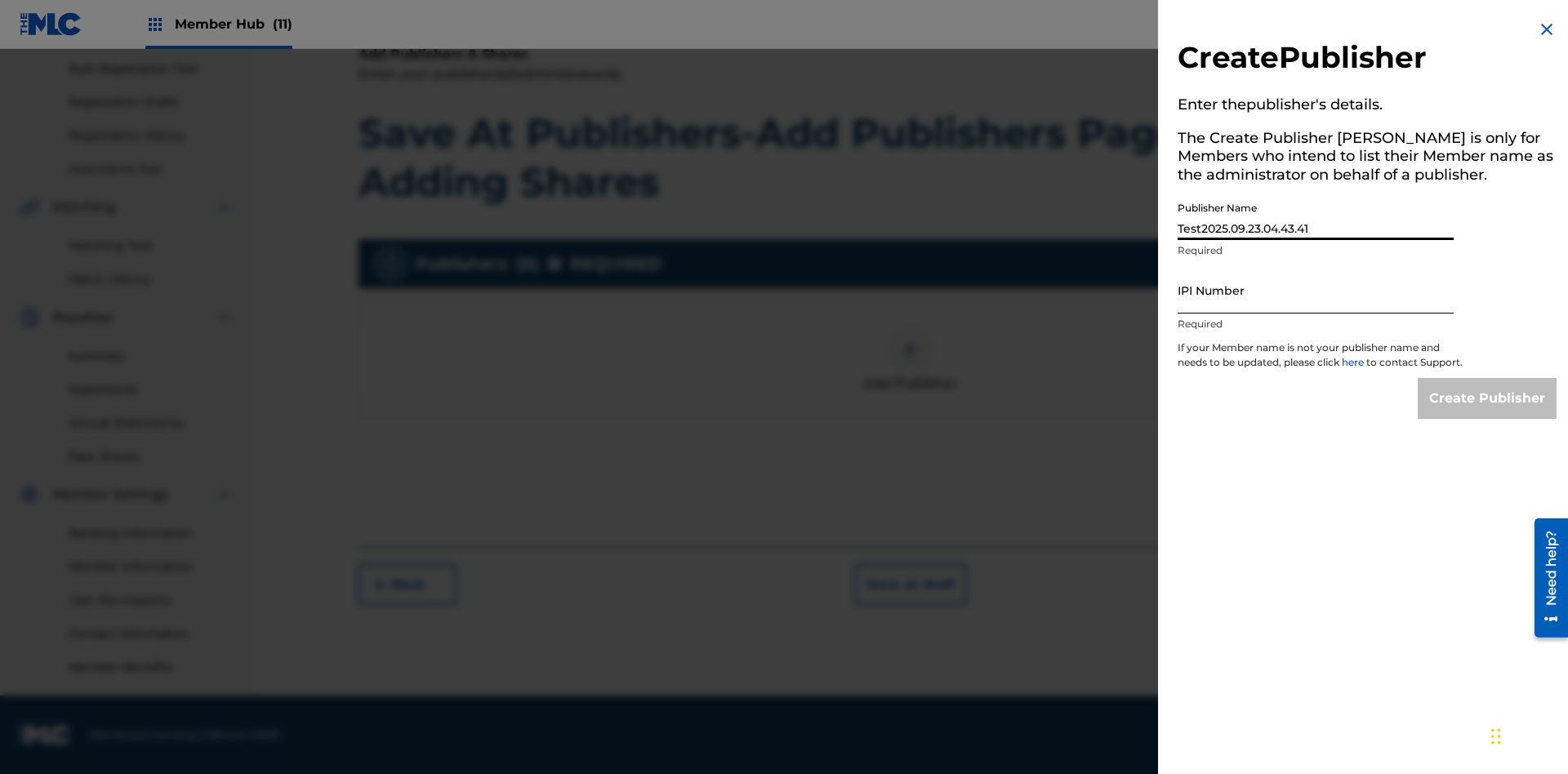
click at [1316, 290] on input "IPI Number" at bounding box center [1315, 291] width 276 height 46
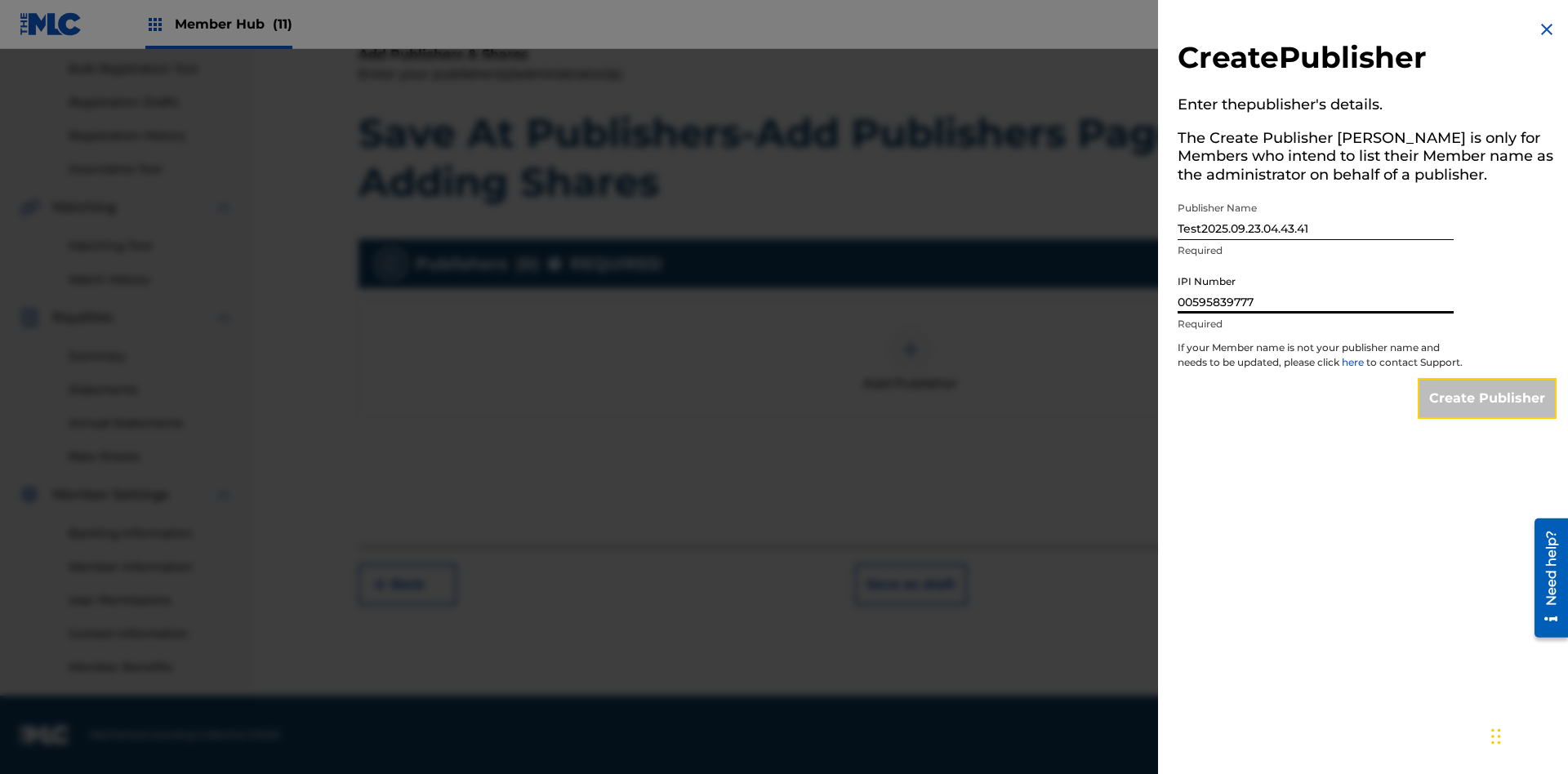
click at [1489, 413] on input "Create Publisher" at bounding box center [1487, 398] width 139 height 41
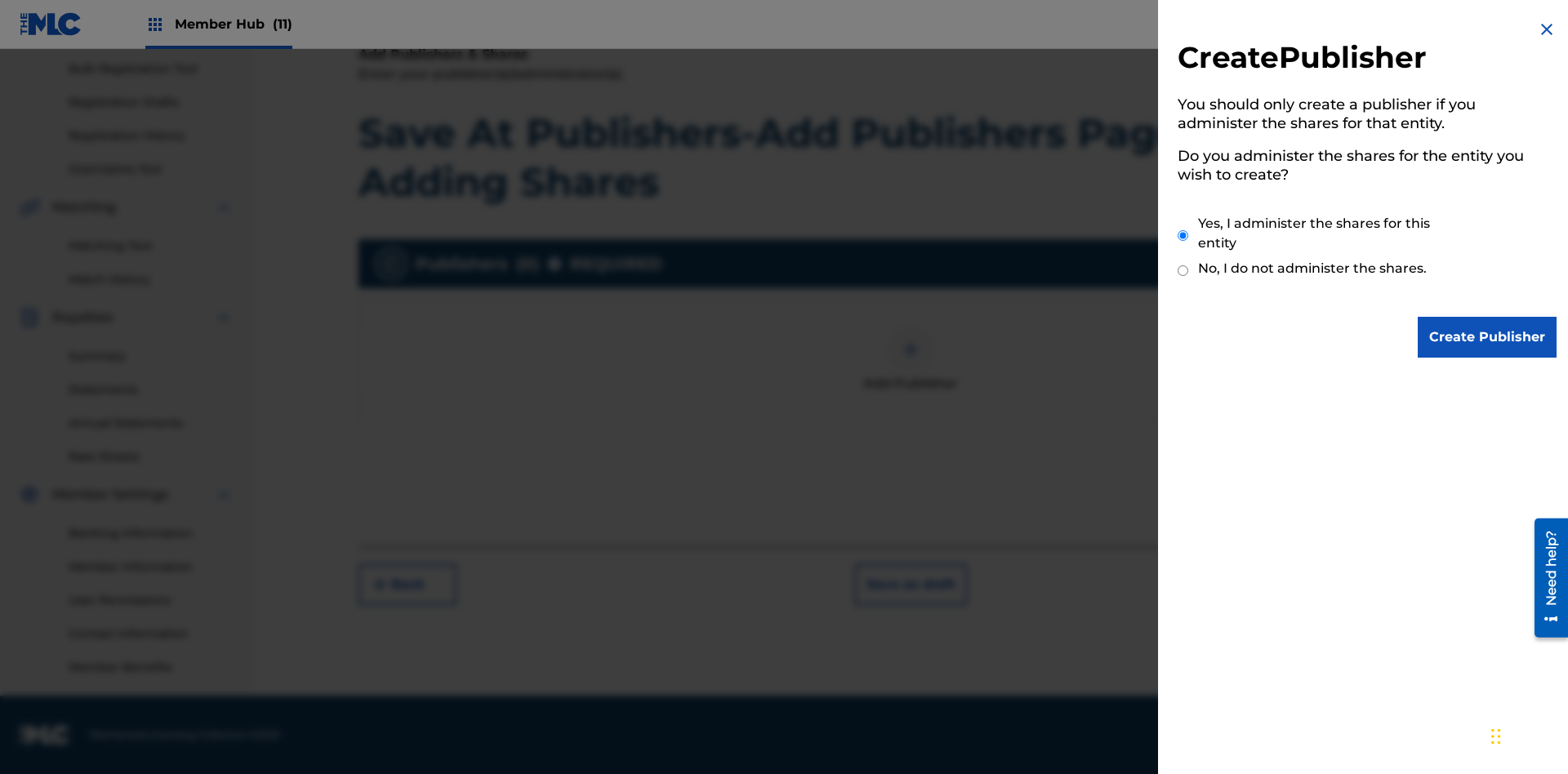
click at [1183, 235] on input "Yes, I administer the shares for this entity" at bounding box center [1182, 235] width 11 height 35
click at [1489, 337] on input "Create Publisher" at bounding box center [1487, 337] width 139 height 41
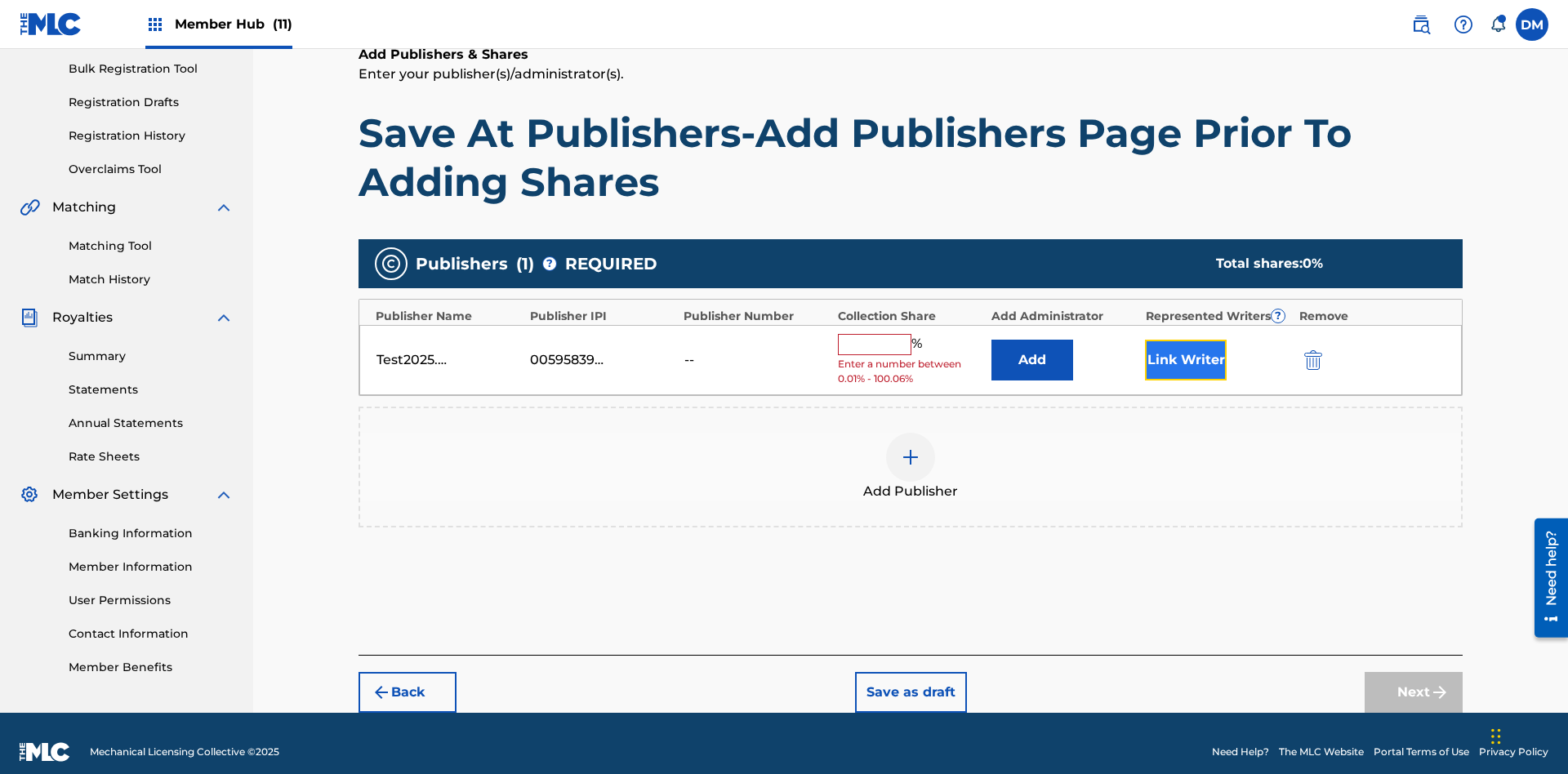
click at [1186, 342] on button "Link Writer" at bounding box center [1186, 360] width 81 height 41
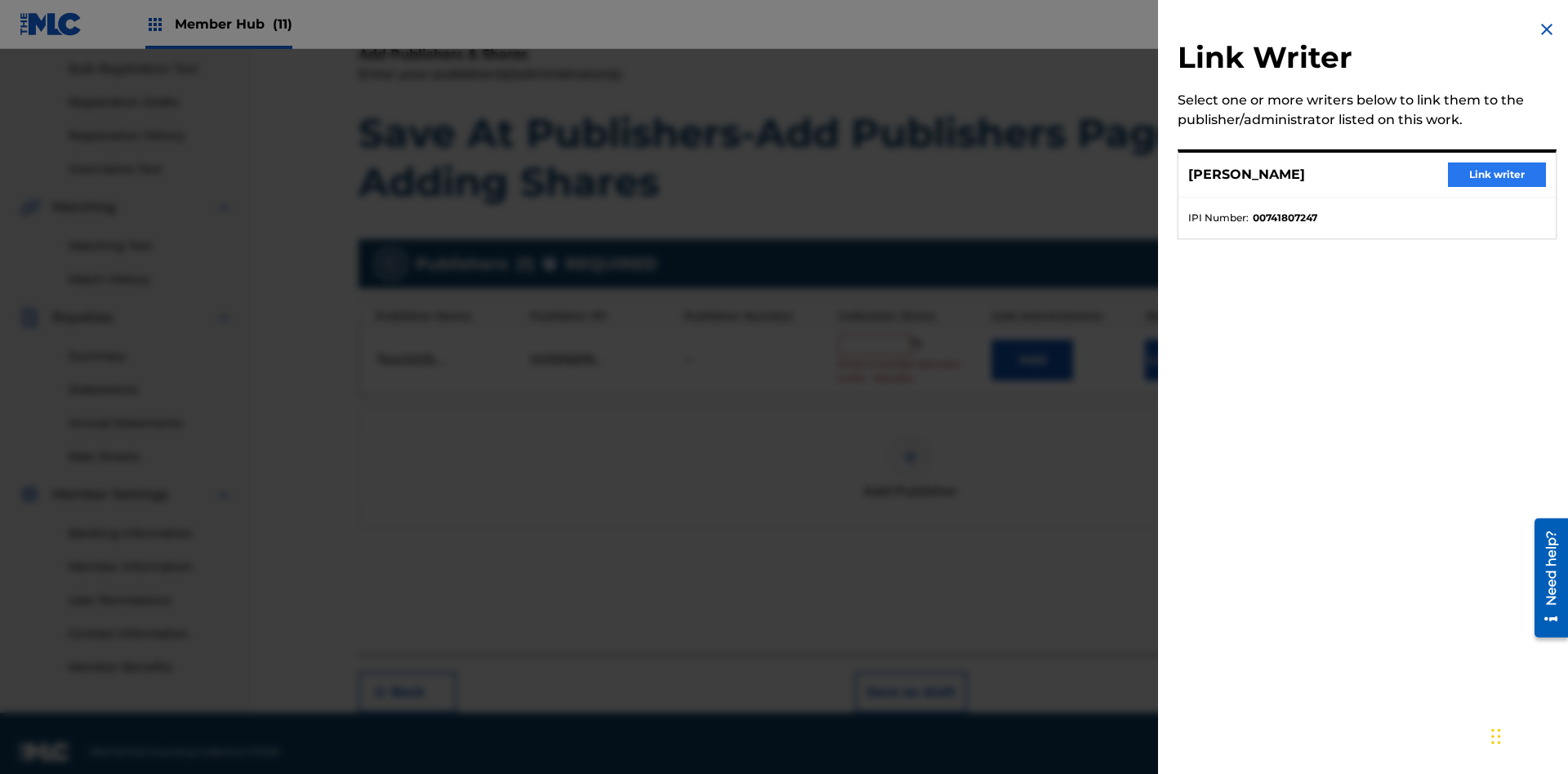
click at [1497, 174] on button "Link writer" at bounding box center [1496, 174] width 98 height 24
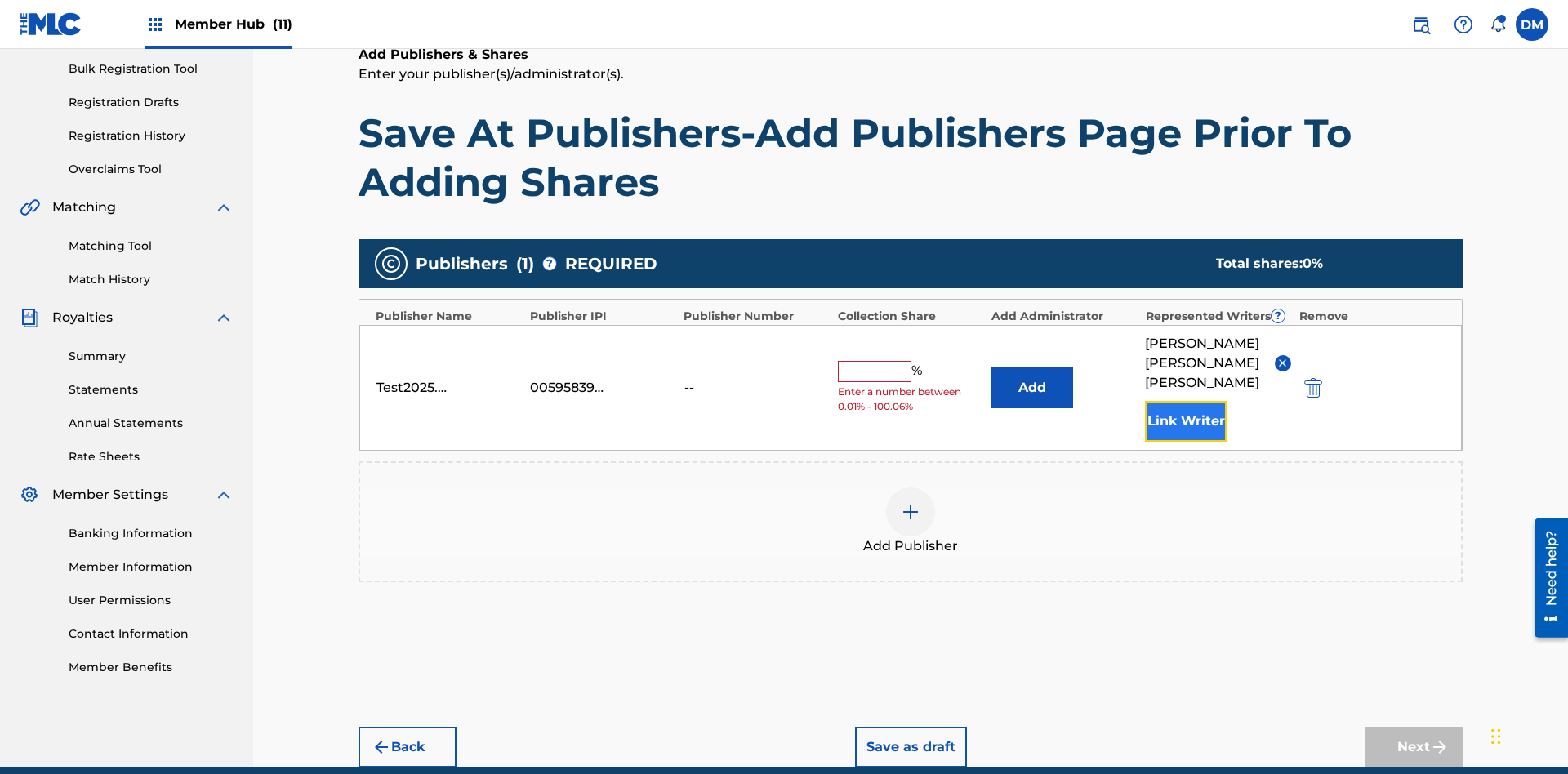
click at [1186, 401] on button "Link Writer" at bounding box center [1186, 421] width 81 height 41
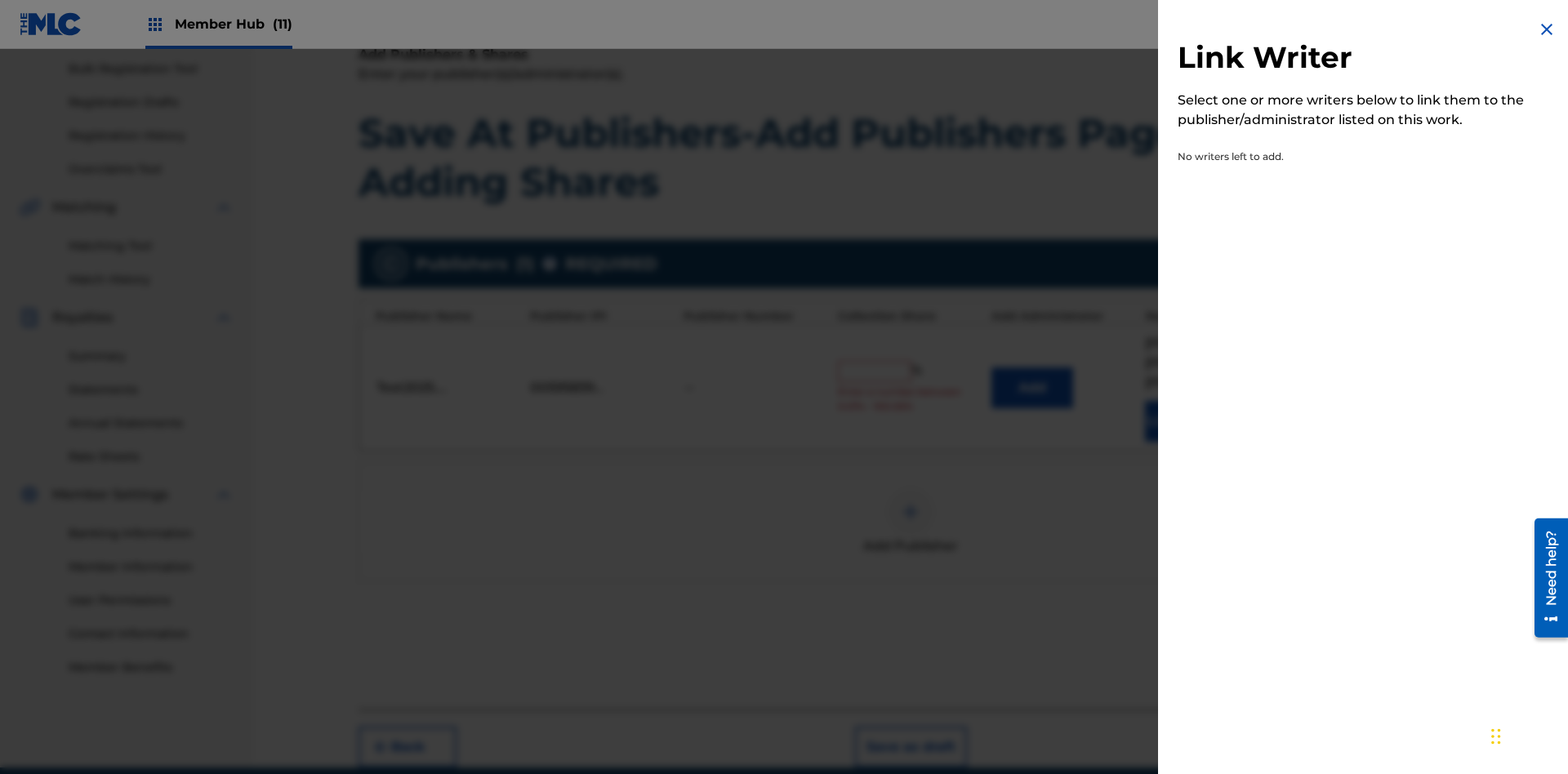
click at [1547, 29] on img at bounding box center [1547, 29] width 19 height 19
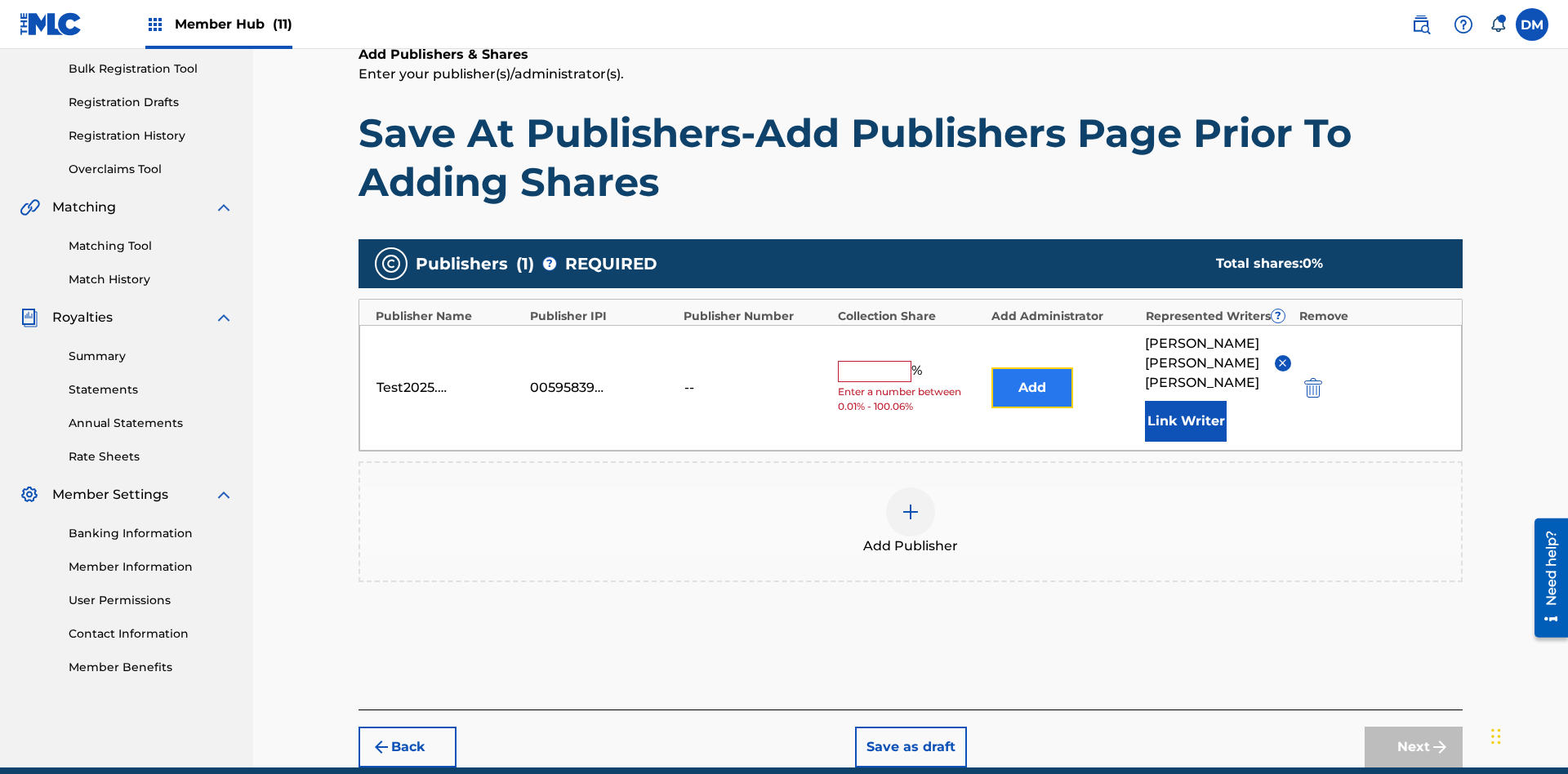
click at [1032, 367] on button "Add" at bounding box center [1032, 387] width 81 height 41
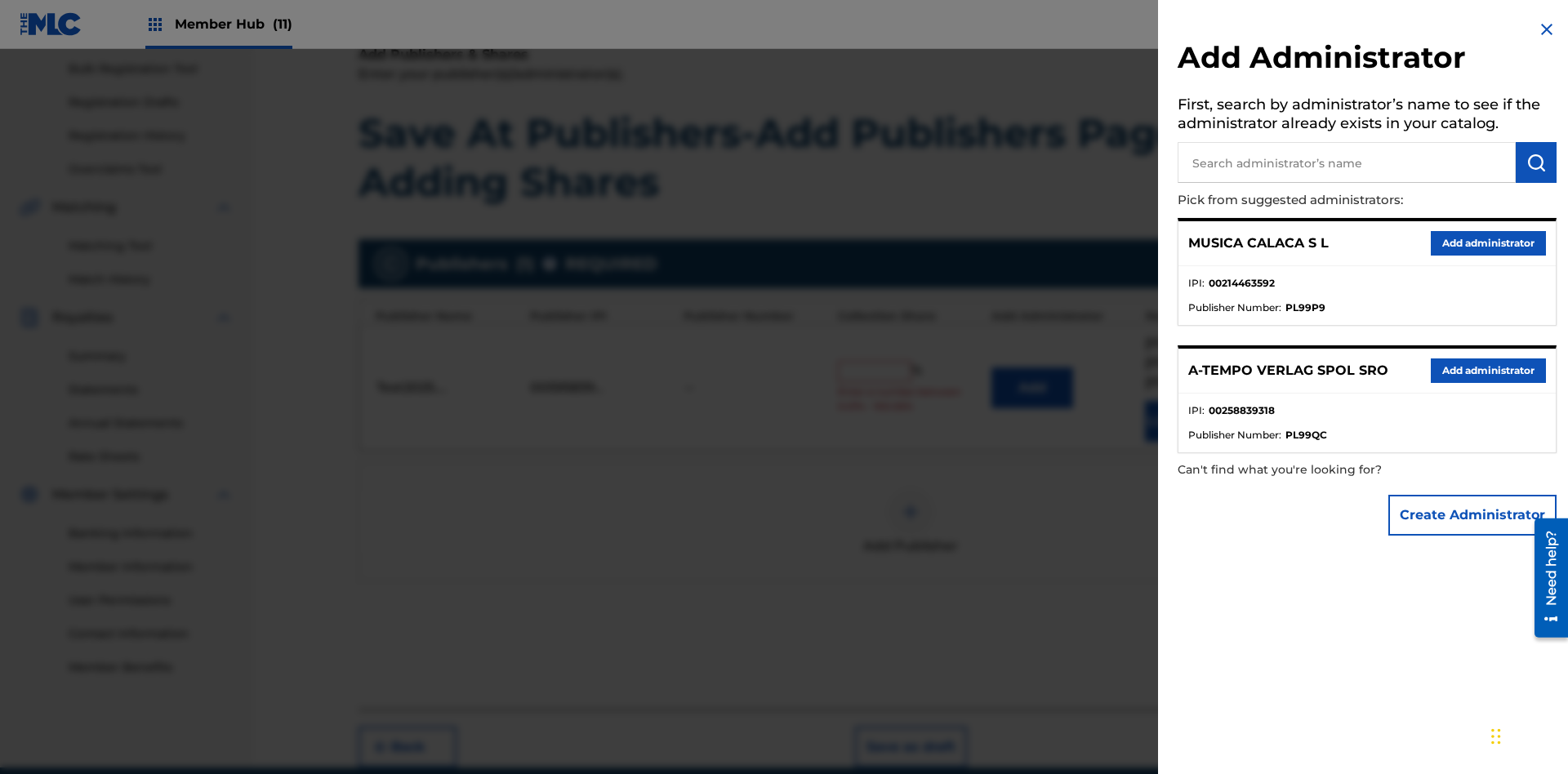
click at [1347, 163] on input "text" at bounding box center [1346, 163] width 338 height 41
type input "Test2025.09.23.04.44.11"
click at [1536, 163] on img "submit" at bounding box center [1536, 163] width 19 height 19
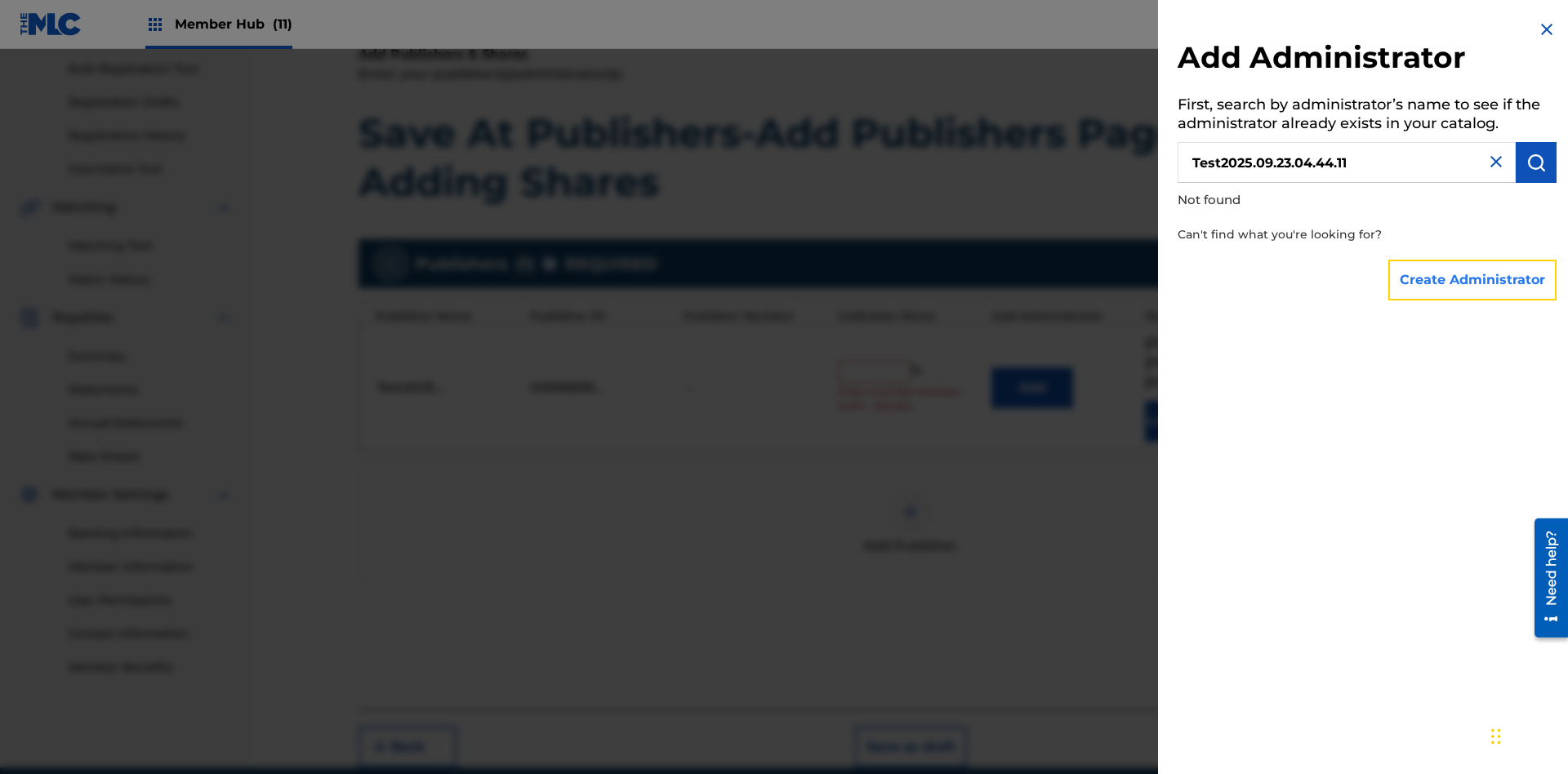
click at [1473, 279] on button "Create Administrator" at bounding box center [1473, 280] width 169 height 41
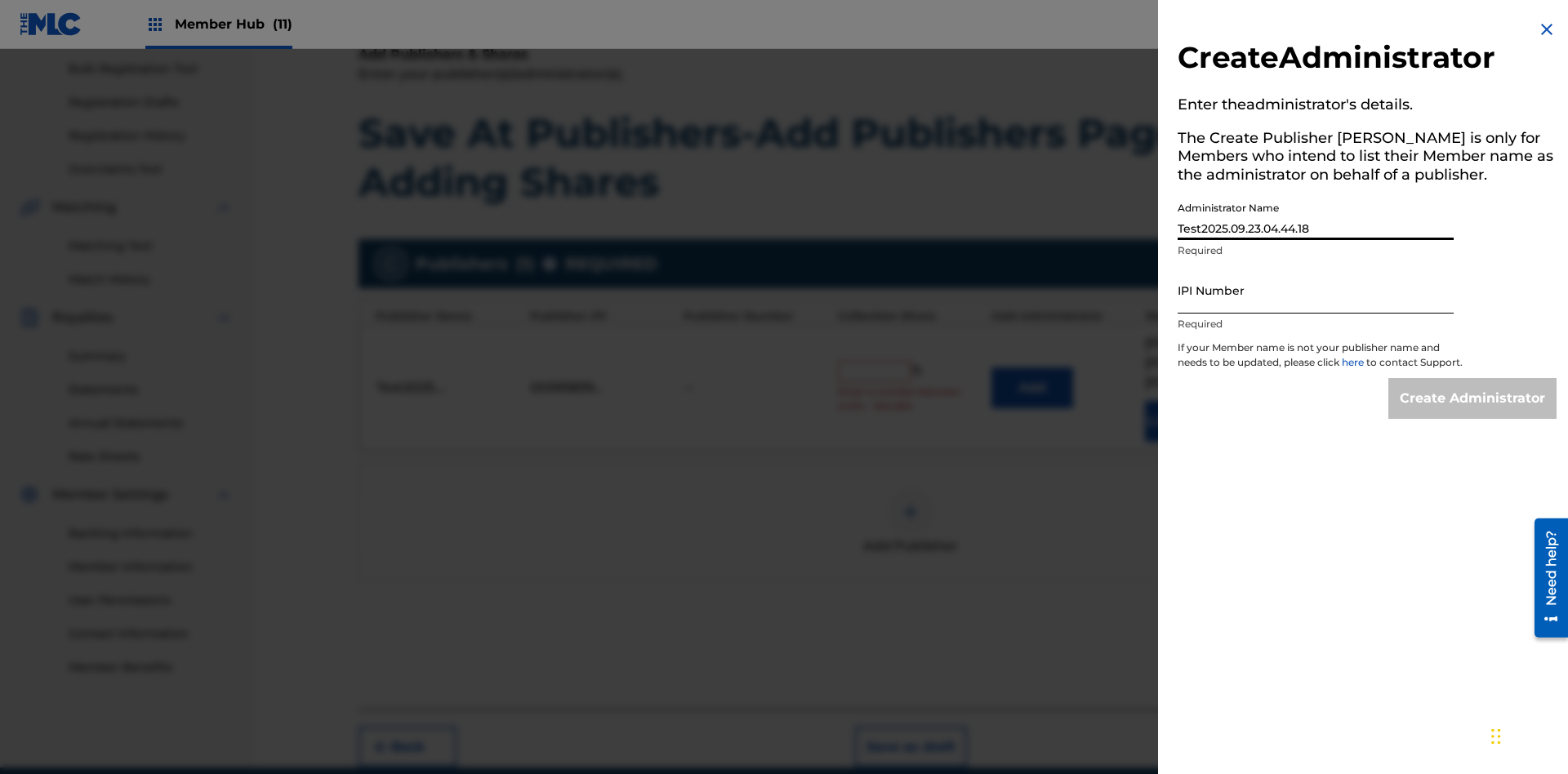
type input "Test2025.09.23.04.44.18"
click at [1316, 290] on input "IPI Number" at bounding box center [1315, 291] width 276 height 46
type input "00595839777"
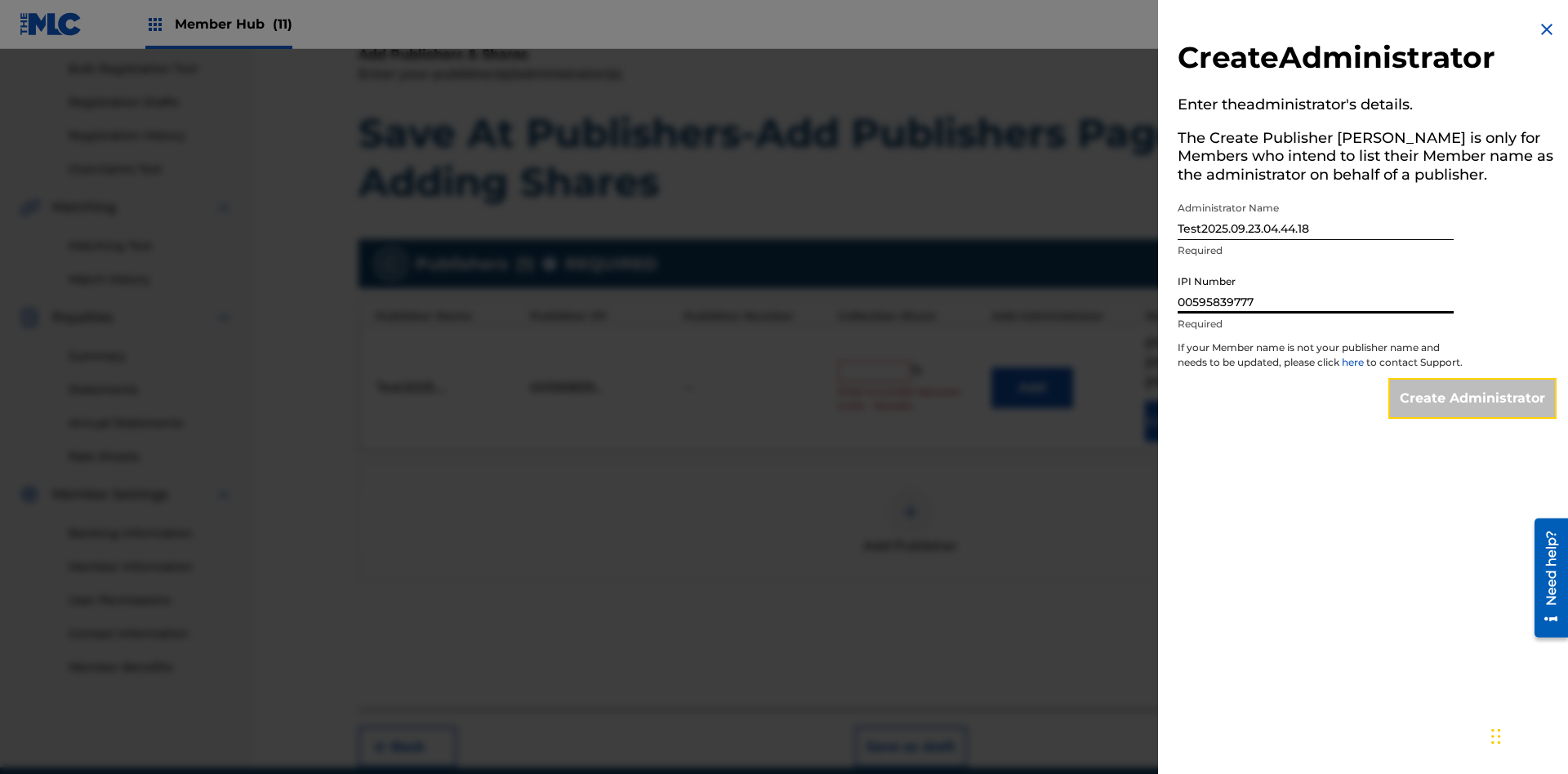
click at [1473, 413] on input "Create Administrator" at bounding box center [1473, 398] width 169 height 41
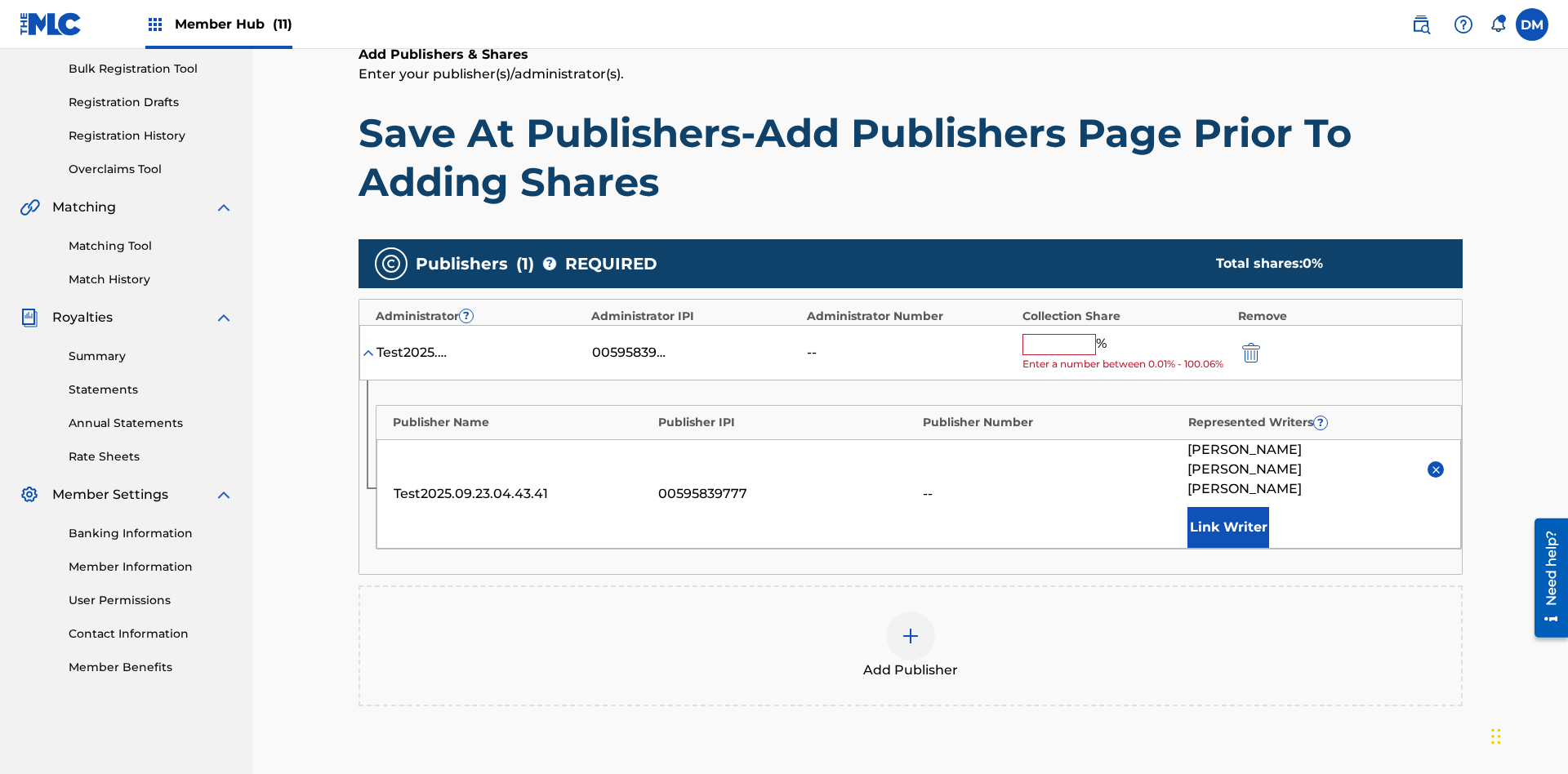
scroll to position [291, 0]
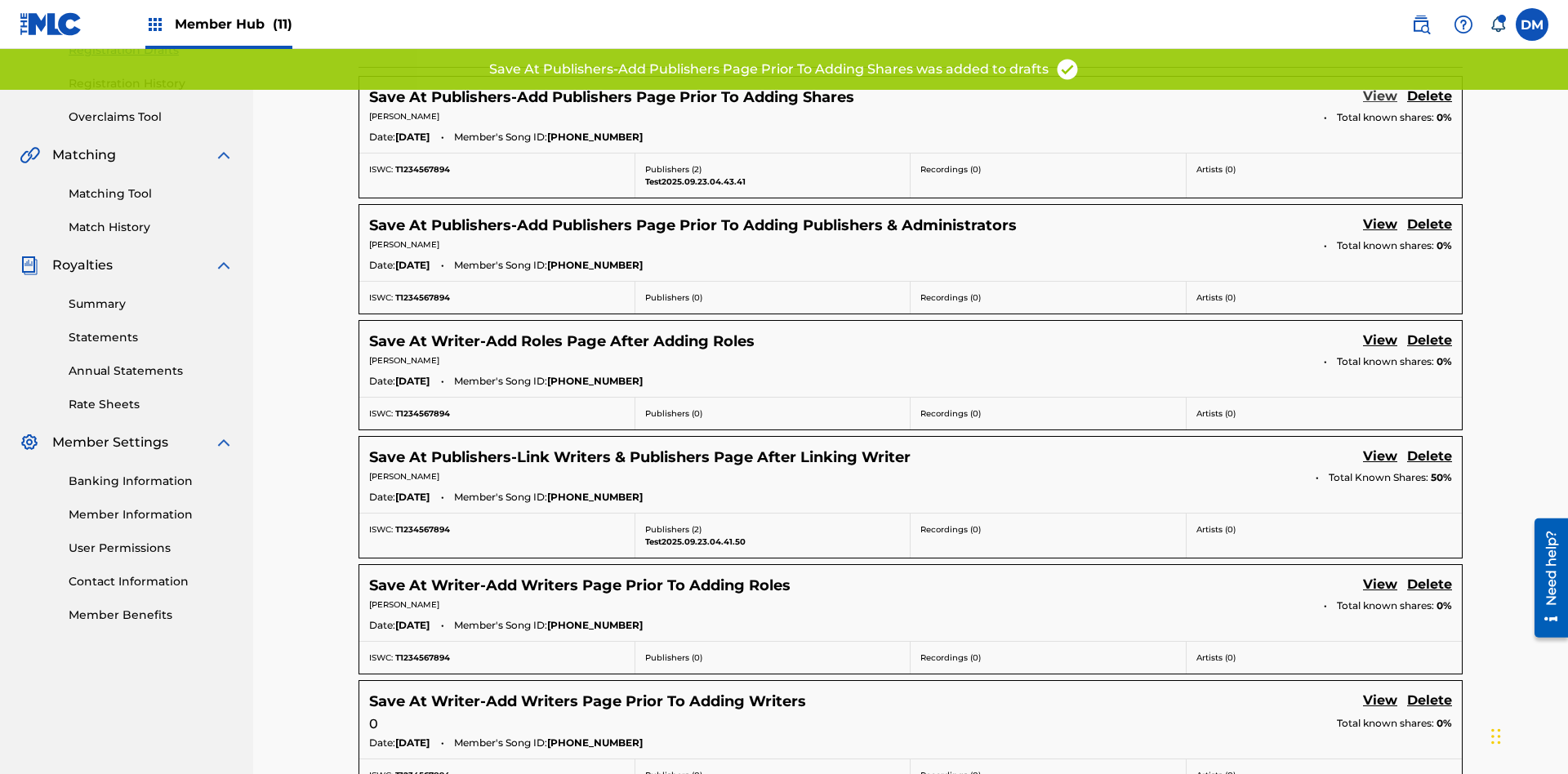
click at [1380, 108] on link "View" at bounding box center [1380, 97] width 34 height 22
